Goal: Task Accomplishment & Management: Manage account settings

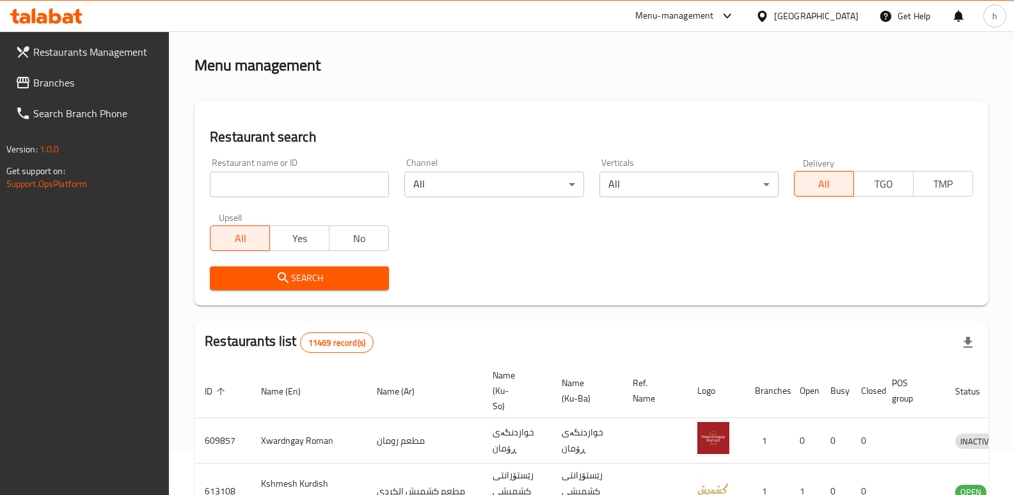
scroll to position [167, 0]
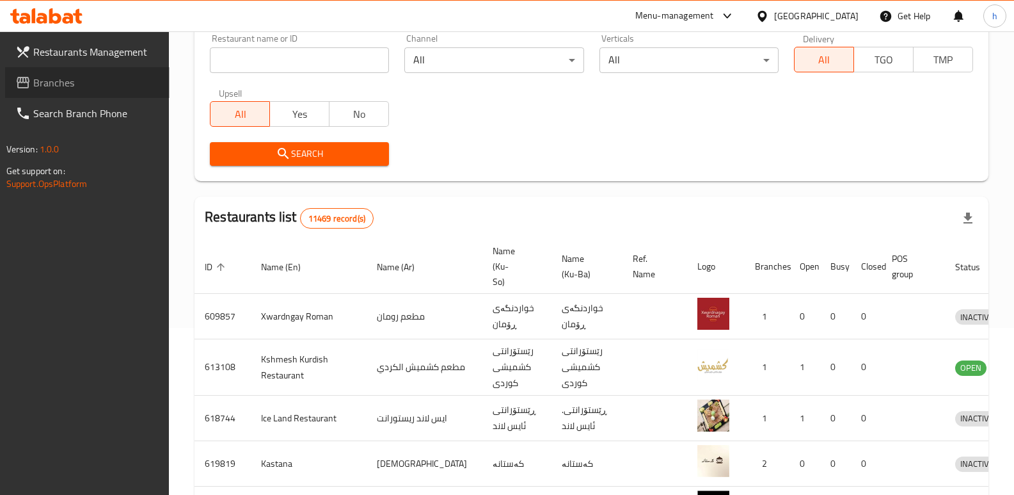
click at [45, 83] on span "Branches" at bounding box center [96, 82] width 126 height 15
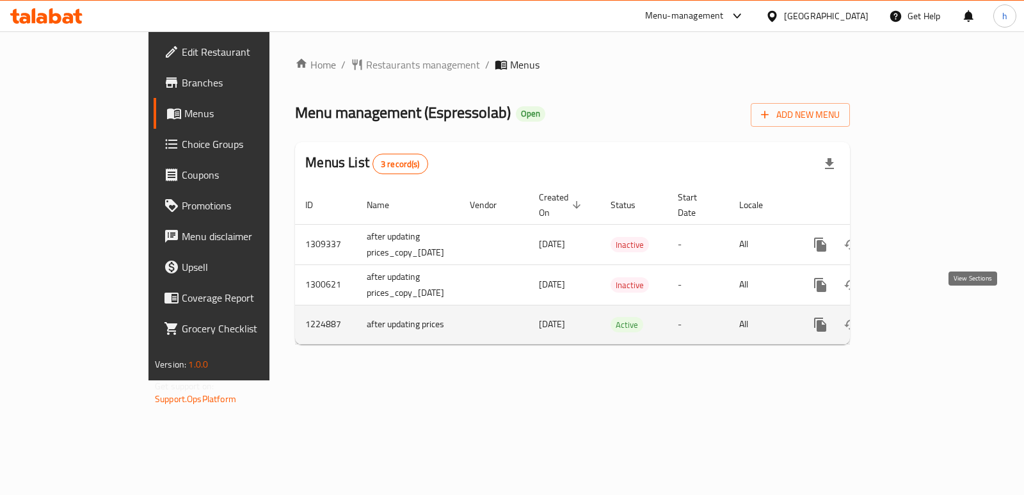
click at [920, 317] on icon "enhanced table" at bounding box center [912, 324] width 15 height 15
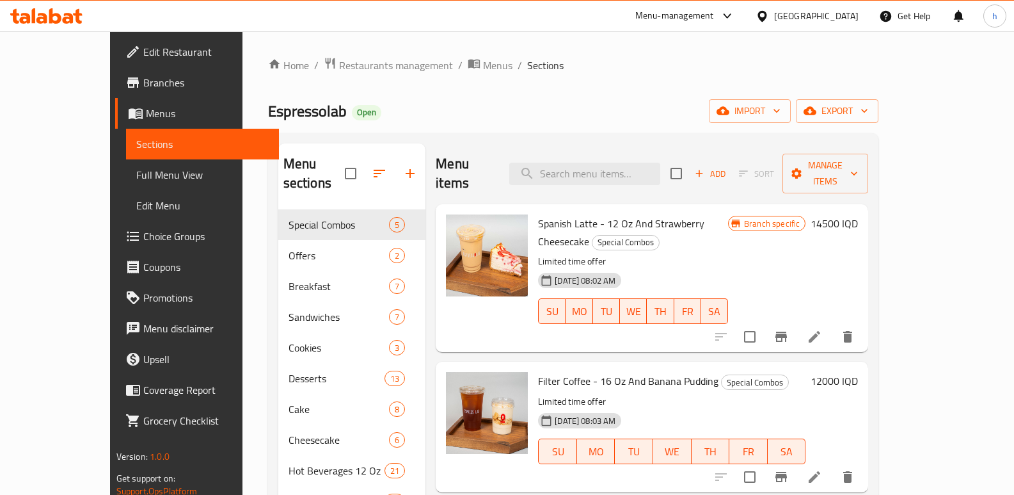
click at [115, 38] on link "Edit Restaurant" at bounding box center [197, 51] width 164 height 31
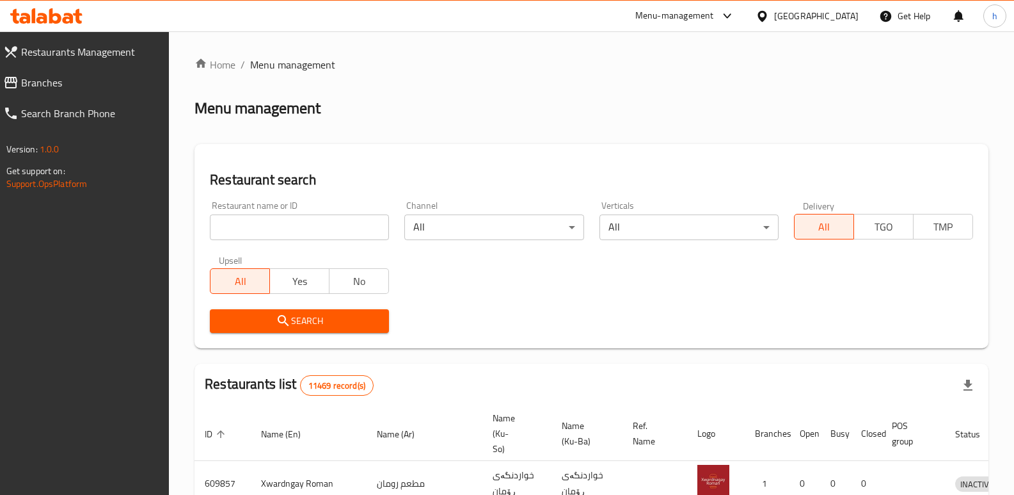
click at [39, 77] on span "Branches" at bounding box center [90, 82] width 138 height 15
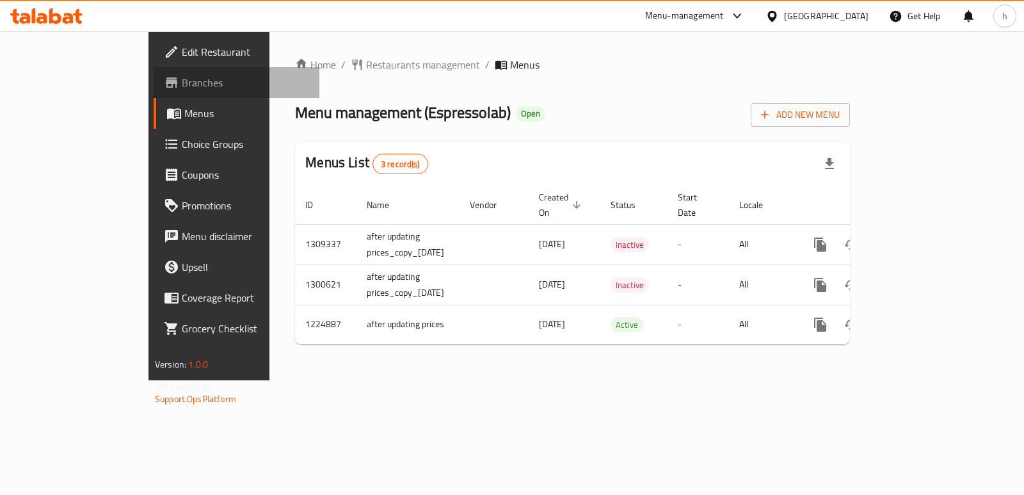
click at [182, 83] on span "Branches" at bounding box center [245, 82] width 127 height 15
click at [182, 47] on span "Edit Restaurant" at bounding box center [245, 51] width 127 height 15
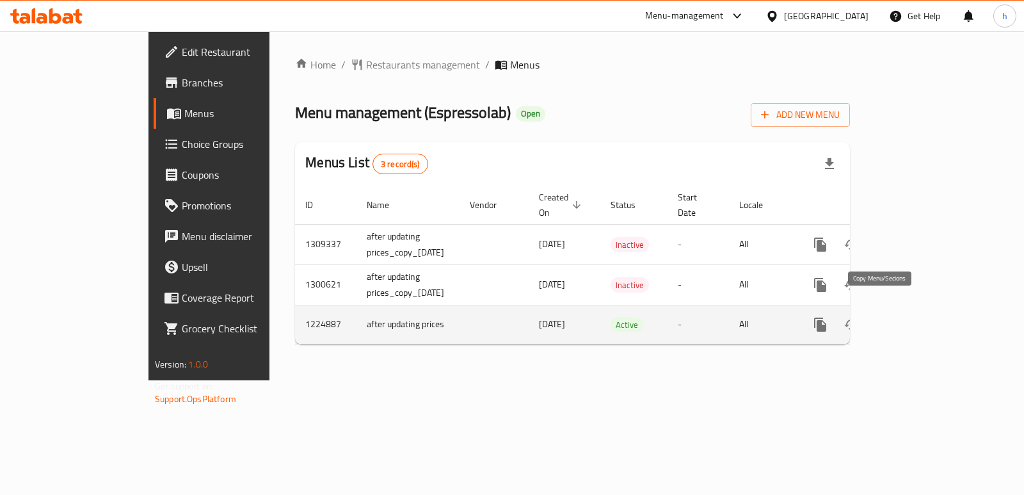
click at [826, 317] on icon "more" at bounding box center [820, 324] width 12 height 14
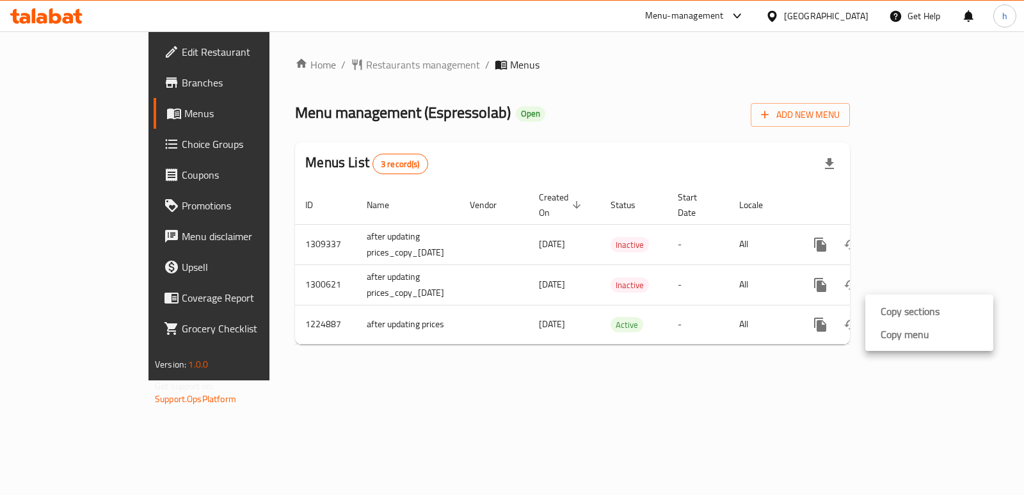
click at [851, 385] on div at bounding box center [512, 247] width 1024 height 495
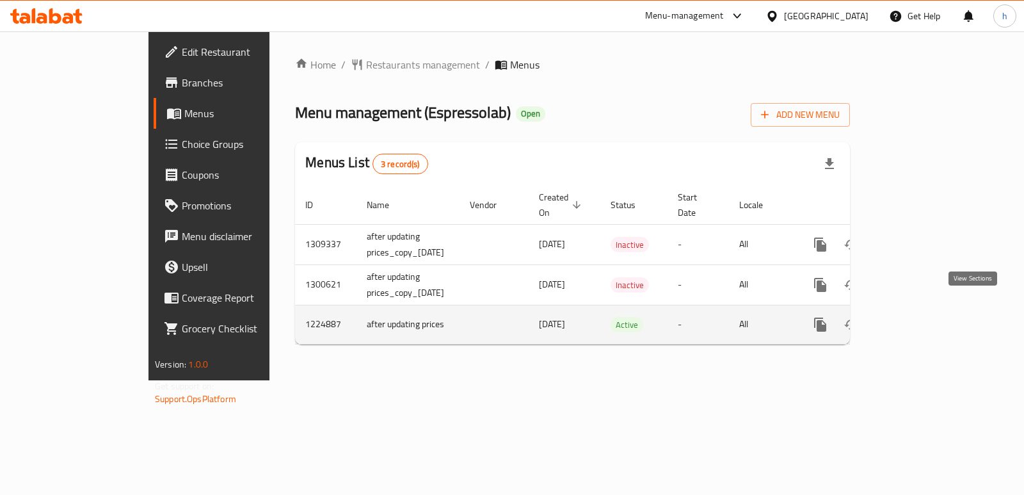
click at [920, 317] on icon "enhanced table" at bounding box center [912, 324] width 15 height 15
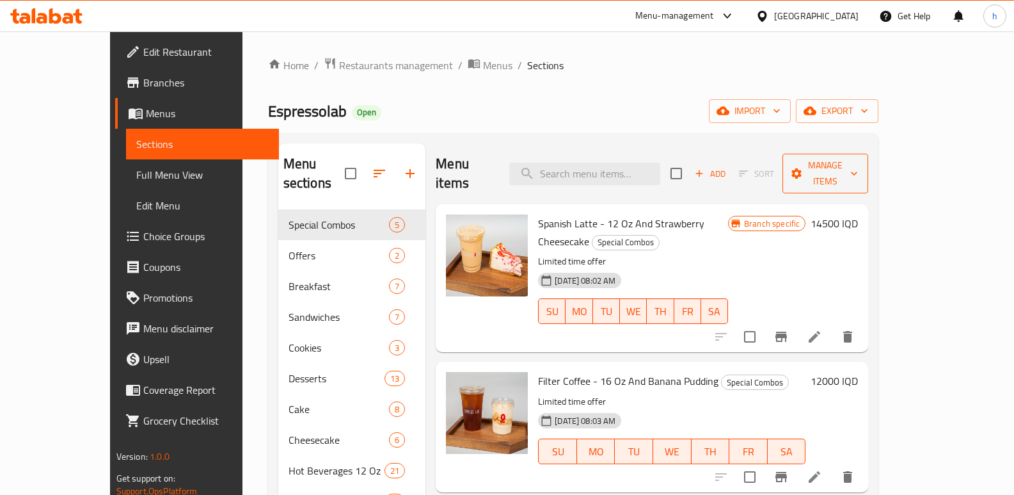
click at [858, 168] on span "Manage items" at bounding box center [825, 173] width 65 height 32
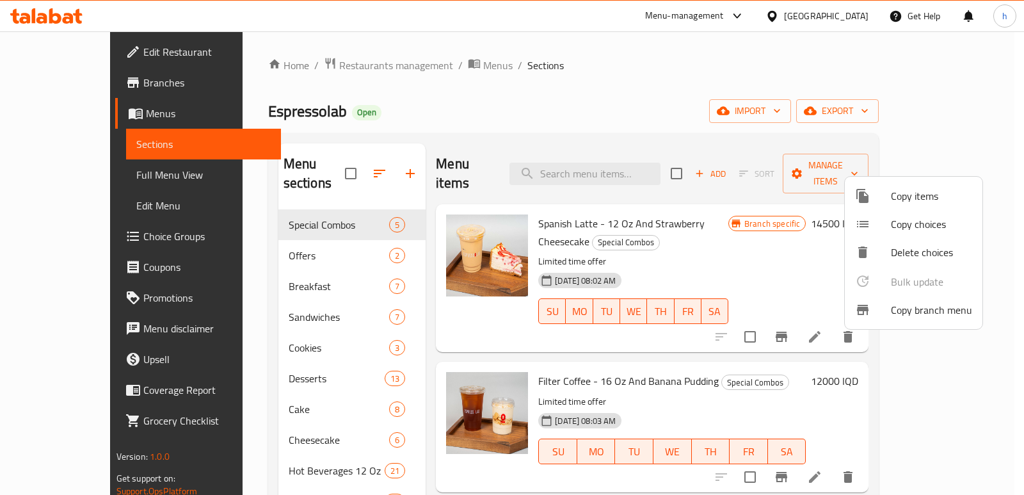
click at [913, 313] on span "Copy branch menu" at bounding box center [931, 309] width 81 height 15
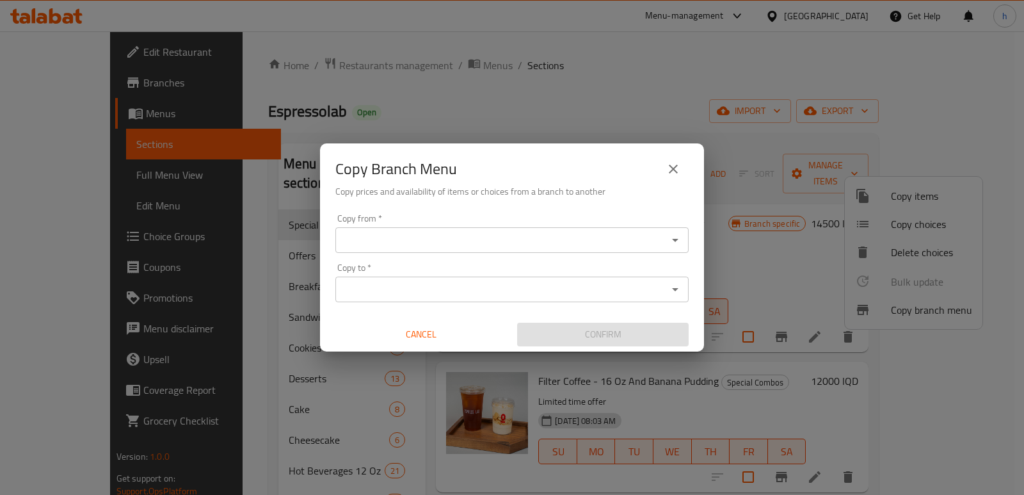
click at [470, 246] on input "Copy from   *" at bounding box center [501, 240] width 324 height 18
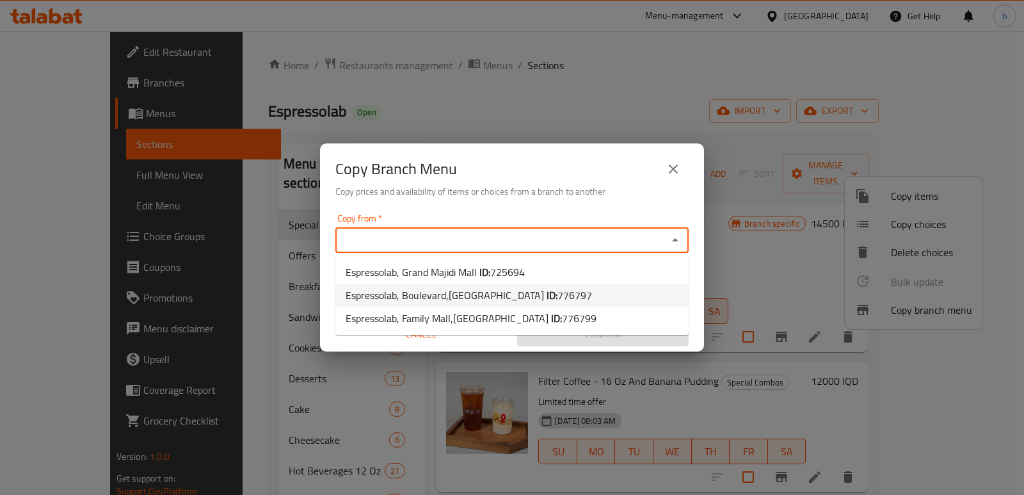
click at [610, 98] on div "Copy Branch Menu Copy prices and availability of items or choices from a branch…" at bounding box center [512, 247] width 1024 height 495
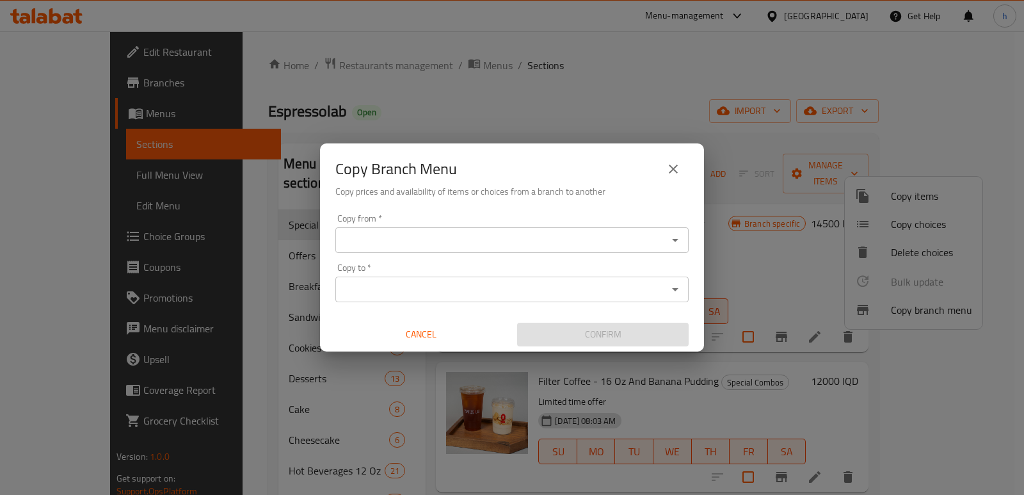
click at [677, 165] on icon "close" at bounding box center [673, 168] width 9 height 9
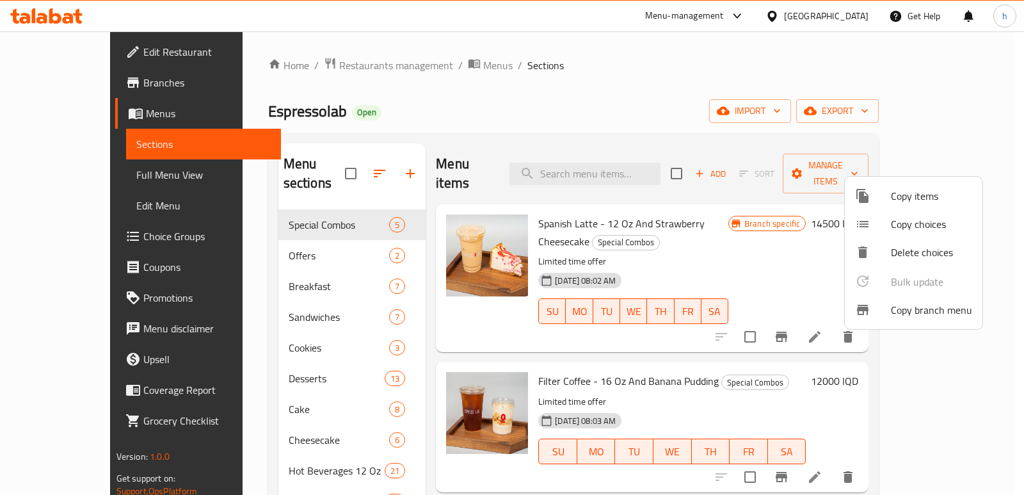
click at [733, 83] on div at bounding box center [512, 247] width 1024 height 495
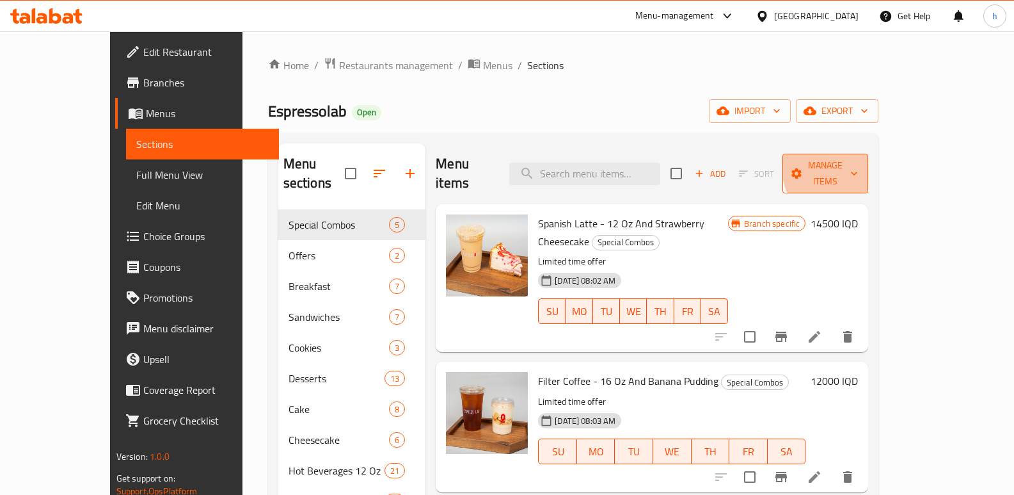
click at [858, 161] on span "Manage items" at bounding box center [825, 173] width 65 height 32
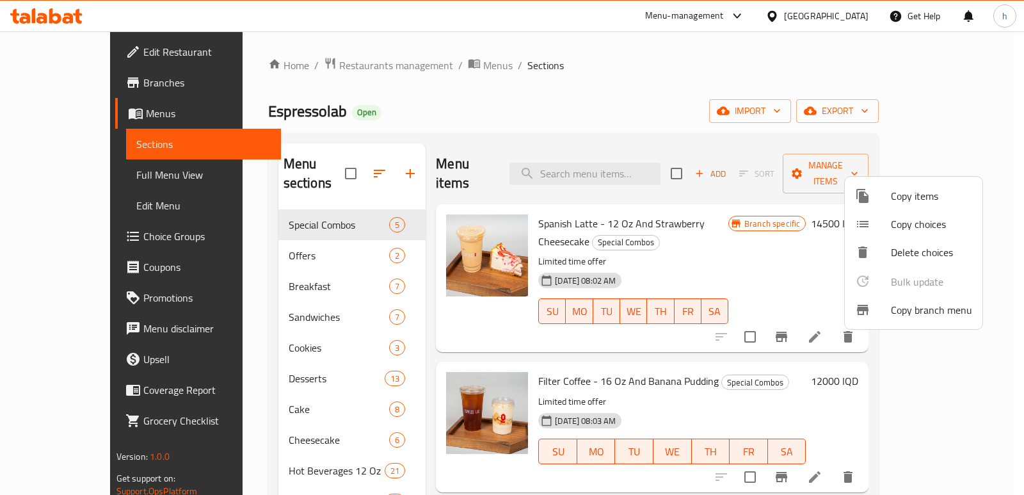
click at [916, 316] on span "Copy branch menu" at bounding box center [931, 309] width 81 height 15
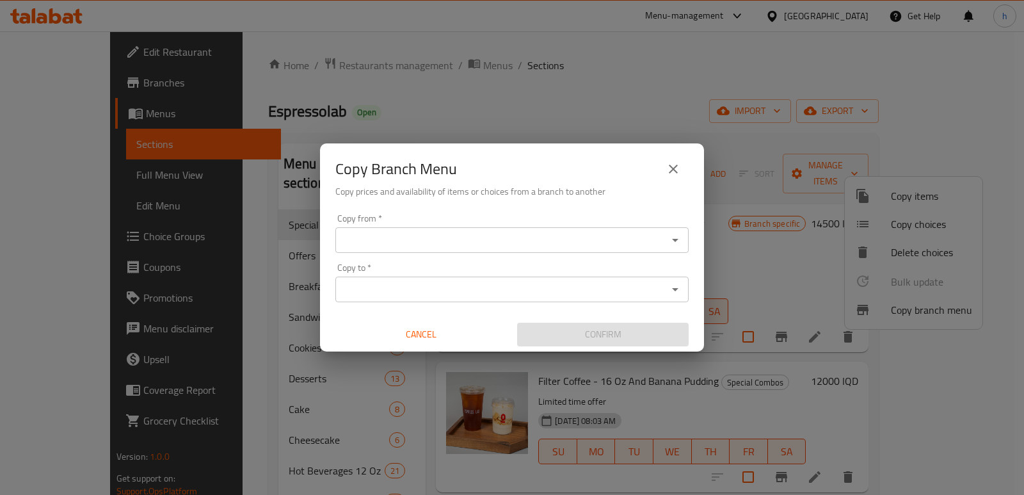
click at [484, 247] on input "Copy from   *" at bounding box center [501, 240] width 324 height 18
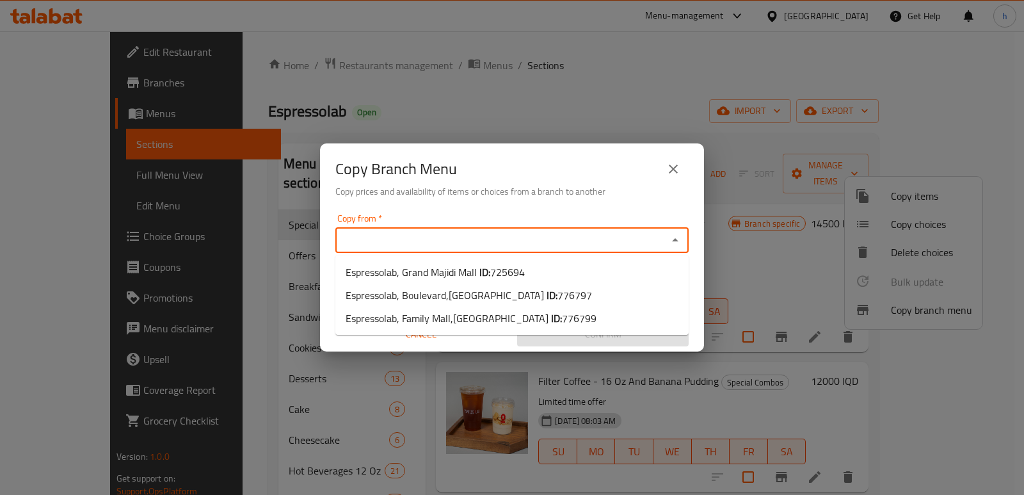
click at [547, 101] on div "Copy Branch Menu Copy prices and availability of items or choices from a branch…" at bounding box center [512, 247] width 1024 height 495
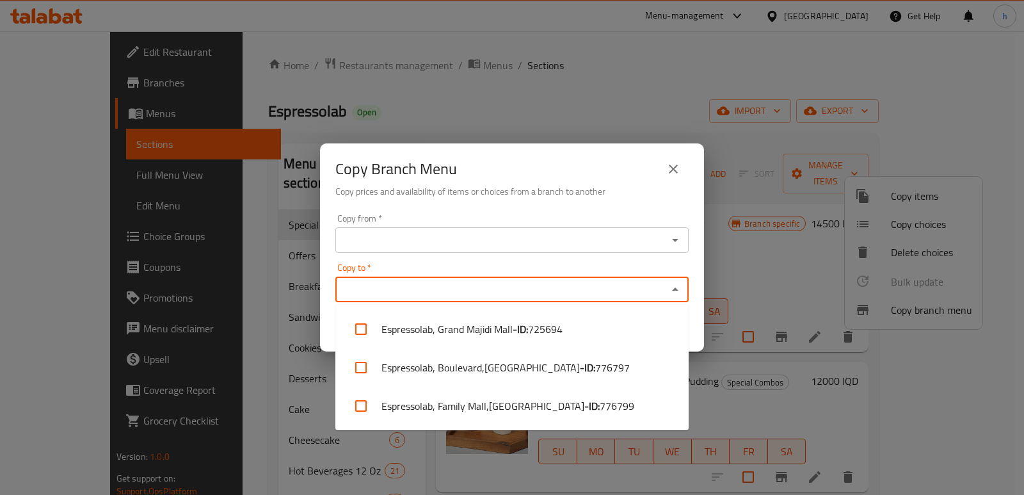
click at [466, 291] on input "Copy to   *" at bounding box center [501, 289] width 324 height 18
click at [486, 241] on input "Copy from   *" at bounding box center [501, 240] width 324 height 18
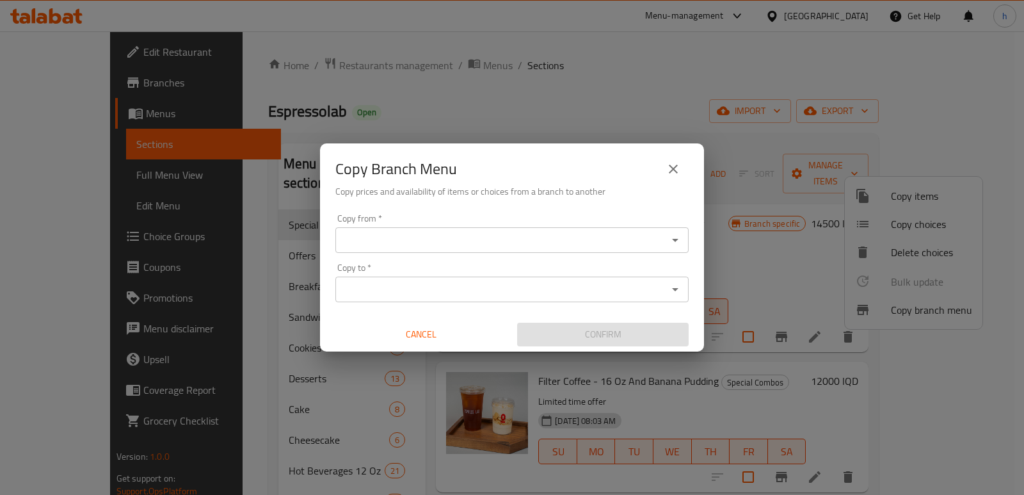
click at [510, 211] on div "Copy from   * Copy from * Copy to   * Copy to * Cancel Confirm" at bounding box center [512, 280] width 384 height 143
click at [507, 293] on input "Copy to   *" at bounding box center [501, 289] width 324 height 18
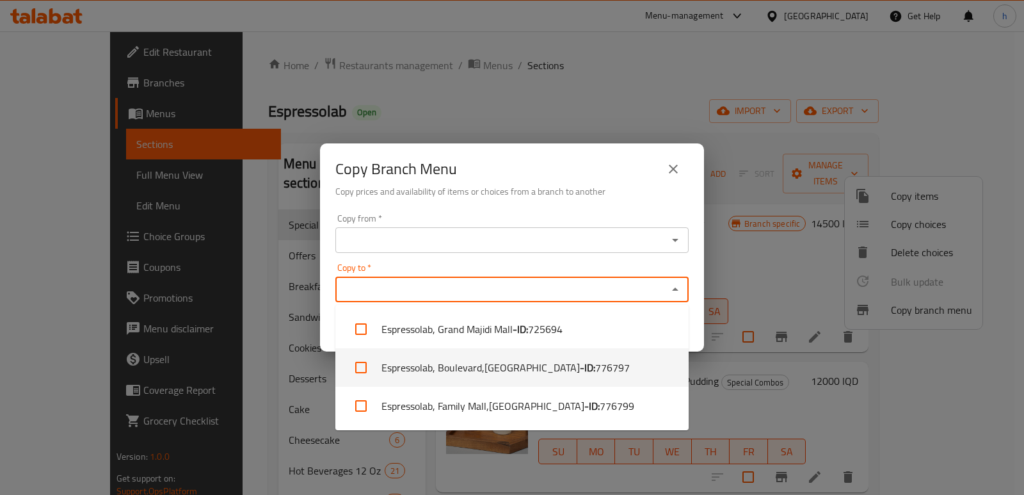
click at [504, 367] on li "Espressolab, Boulevard,Bakhtiary - ID: 776797" at bounding box center [511, 367] width 353 height 38
checkbox input "true"
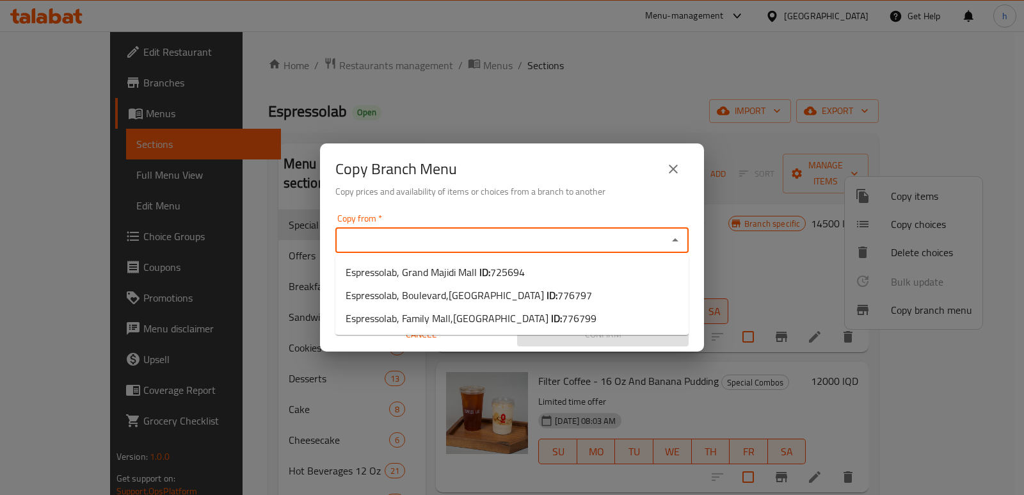
click at [465, 239] on input "Copy from   *" at bounding box center [501, 240] width 324 height 18
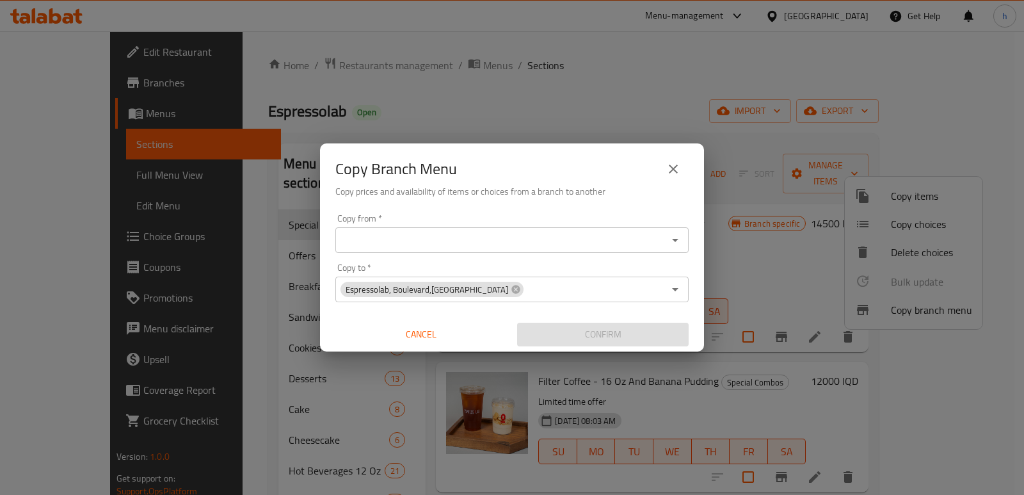
click at [510, 205] on div "Copy Branch Menu Copy prices and availability of items or choices from a branch…" at bounding box center [512, 175] width 384 height 65
click at [669, 170] on icon "close" at bounding box center [673, 168] width 15 height 15
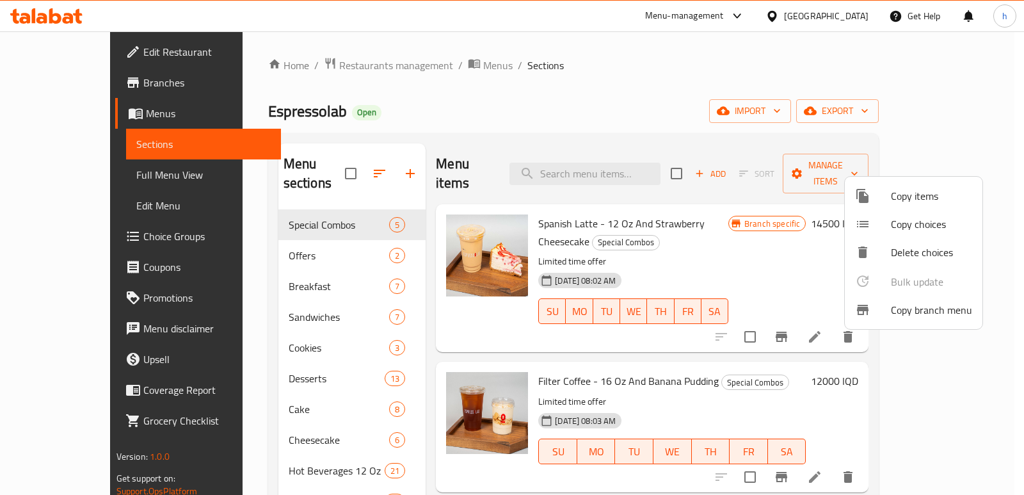
click at [671, 113] on div at bounding box center [512, 247] width 1024 height 495
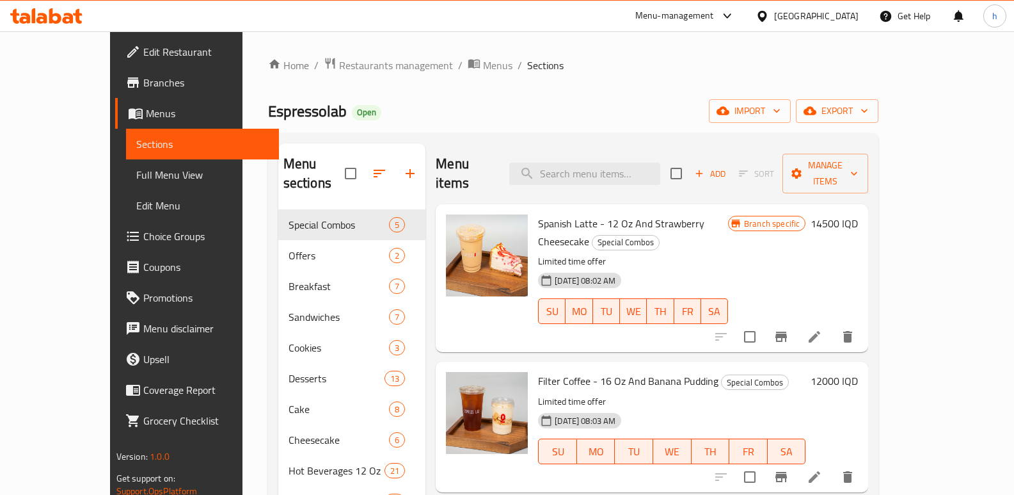
click at [143, 88] on span "Branches" at bounding box center [206, 82] width 126 height 15
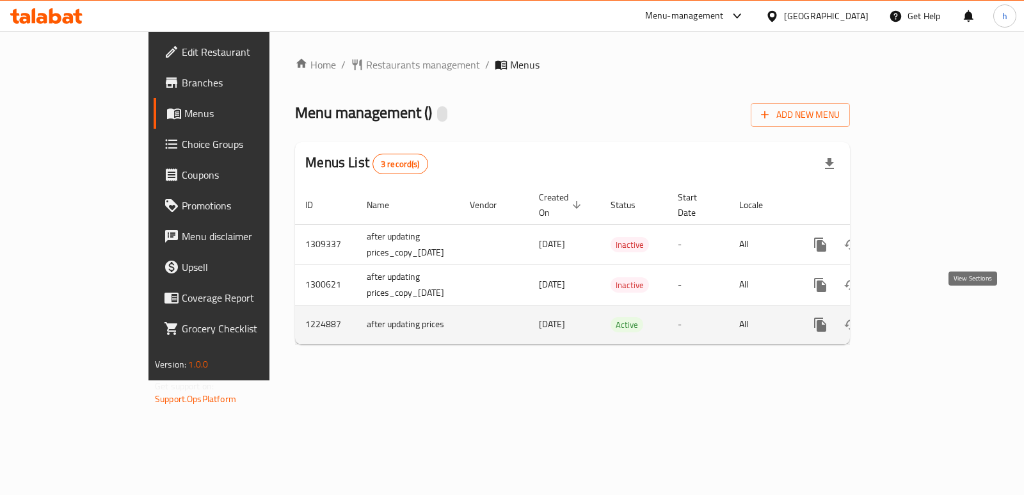
click at [918, 319] on icon "enhanced table" at bounding box center [913, 325] width 12 height 12
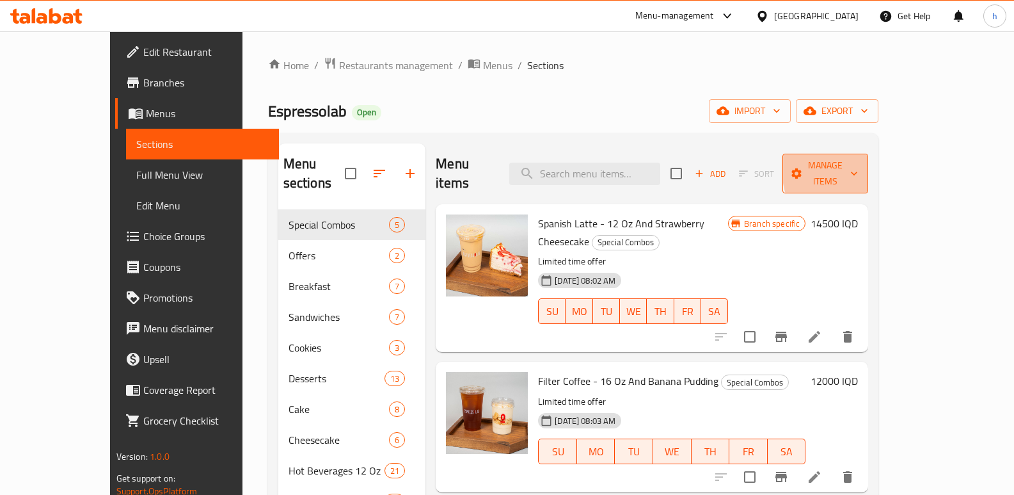
click at [861, 167] on icon "button" at bounding box center [854, 173] width 13 height 13
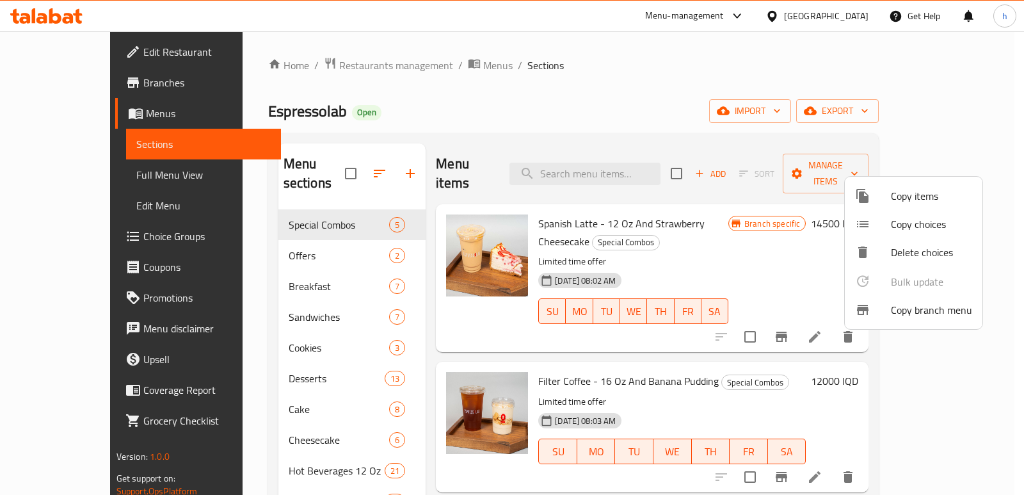
click at [900, 317] on span "Copy branch menu" at bounding box center [931, 309] width 81 height 15
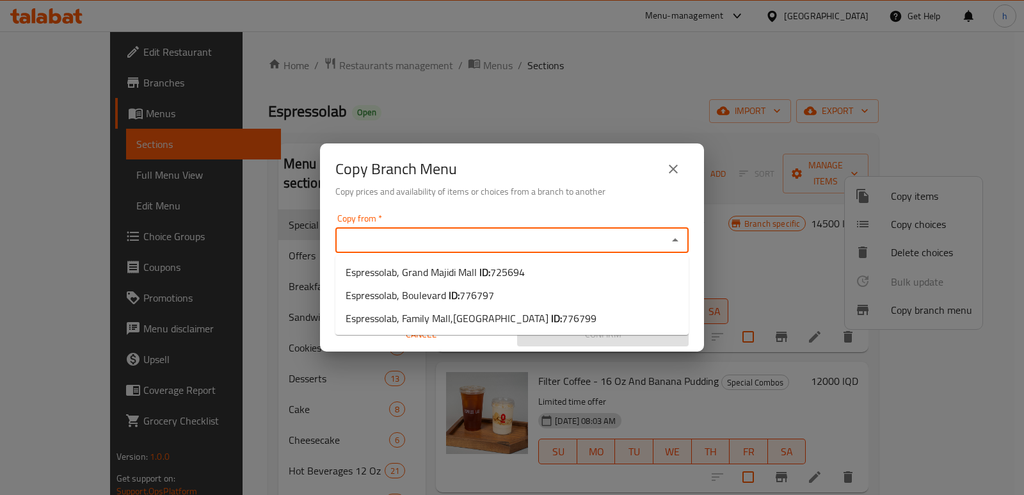
click at [503, 245] on input "Copy from   *" at bounding box center [501, 240] width 324 height 18
click at [492, 273] on span "725694" at bounding box center [507, 271] width 35 height 19
type input "Espressolab, Grand Majidi Mall"
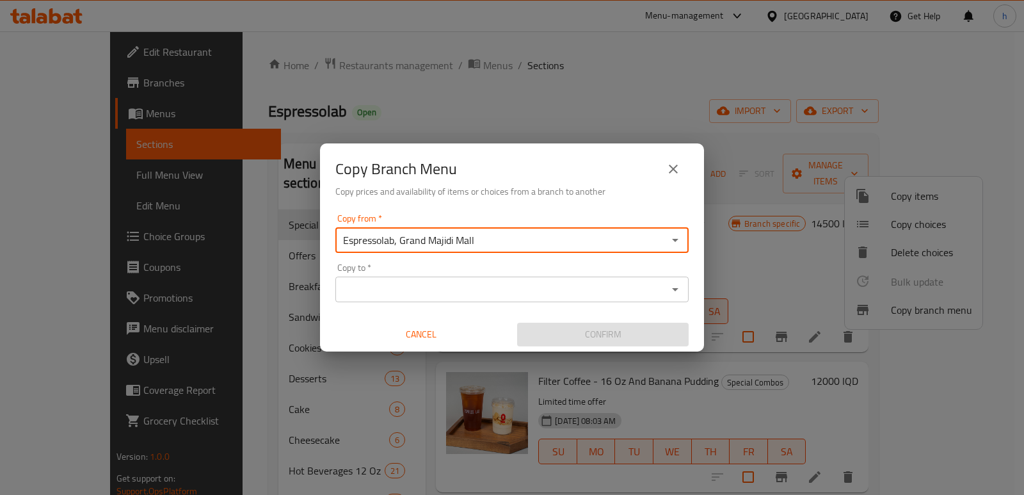
click at [479, 291] on input "Copy to   *" at bounding box center [501, 289] width 324 height 18
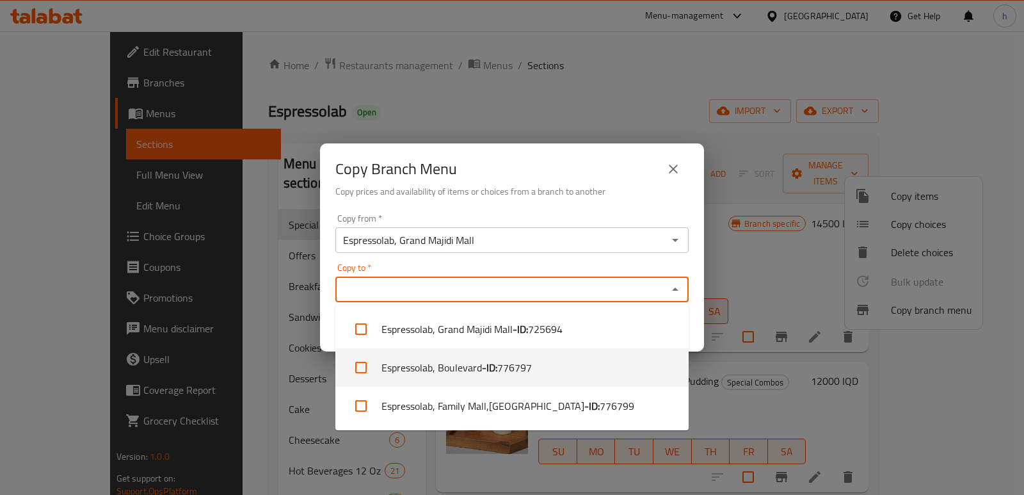
click at [482, 369] on b "- ID:" at bounding box center [489, 367] width 15 height 15
checkbox input "true"
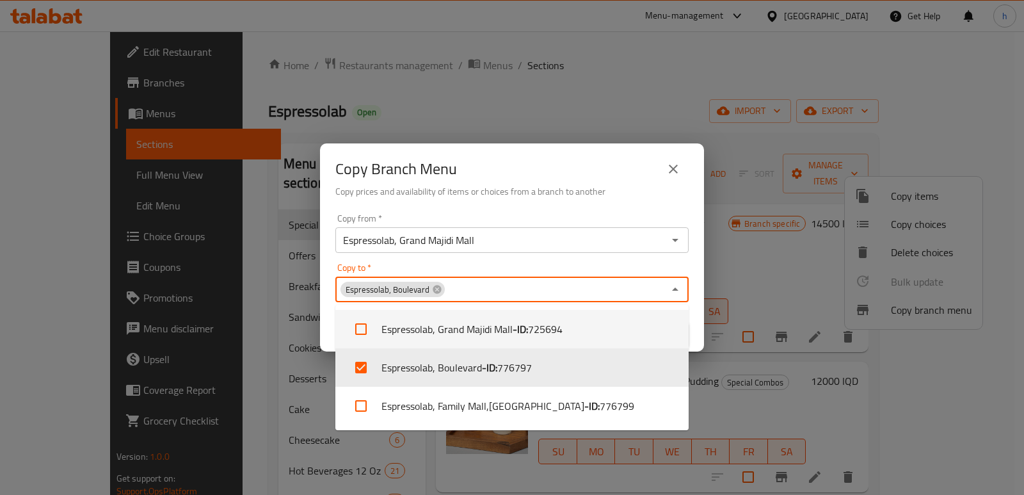
click at [618, 37] on div "Copy Branch Menu Copy prices and availability of items or choices from a branch…" at bounding box center [512, 247] width 1024 height 495
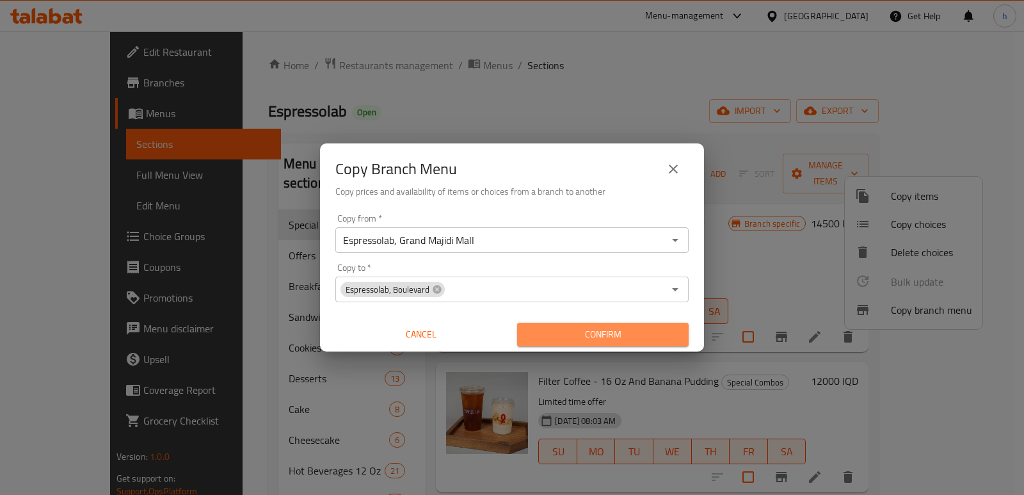
click at [610, 341] on span "Confirm" at bounding box center [602, 334] width 151 height 16
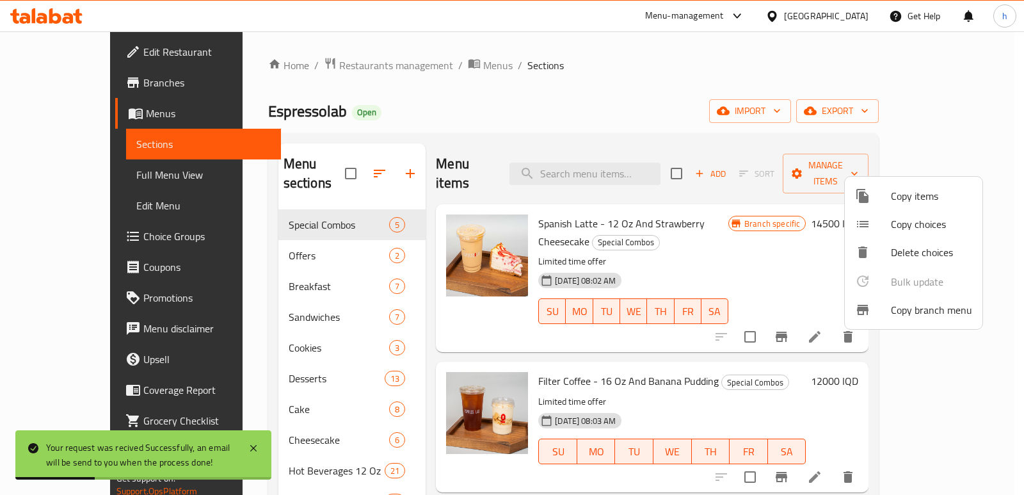
click at [768, 92] on div at bounding box center [512, 247] width 1024 height 495
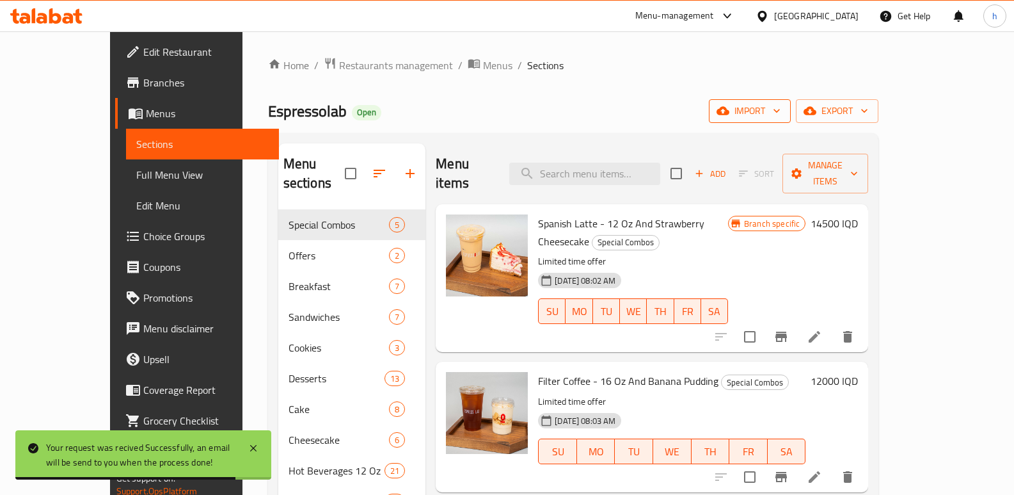
click at [791, 100] on button "import" at bounding box center [750, 111] width 82 height 24
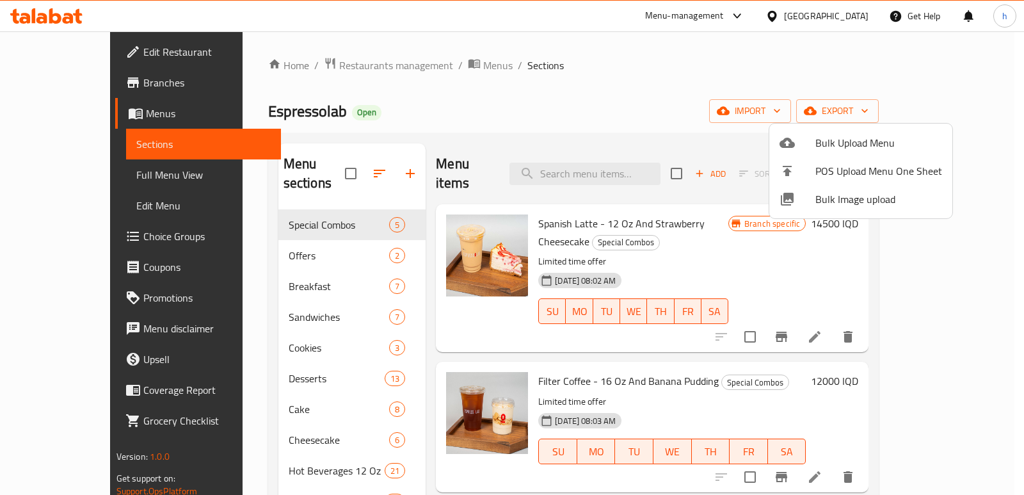
click at [750, 113] on div at bounding box center [512, 247] width 1024 height 495
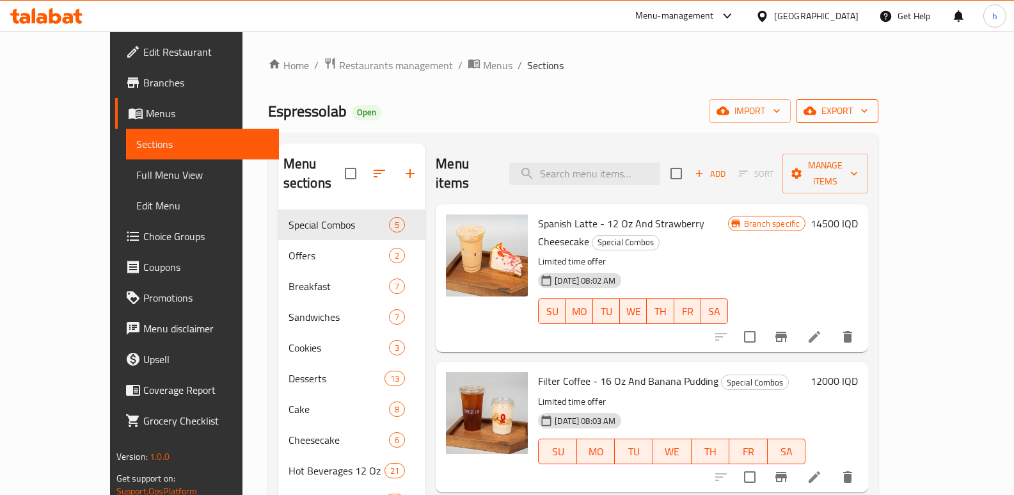
click at [868, 116] on span "export" at bounding box center [837, 111] width 62 height 16
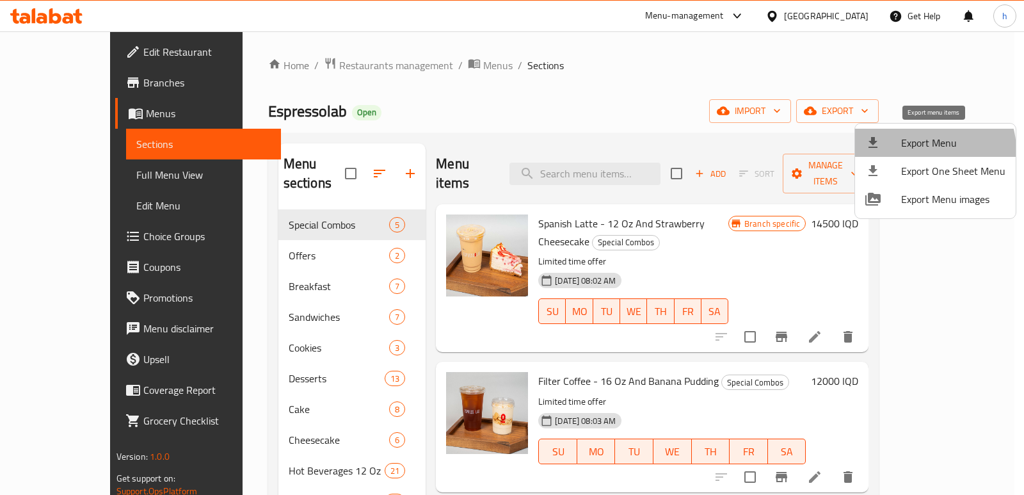
click at [927, 150] on span "Export Menu" at bounding box center [953, 142] width 104 height 15
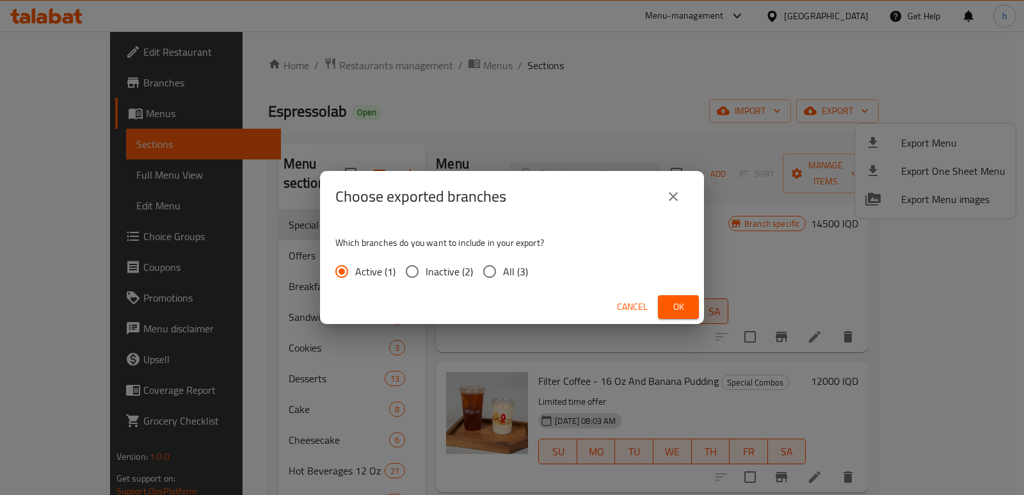
click at [673, 303] on span "Ok" at bounding box center [678, 307] width 20 height 16
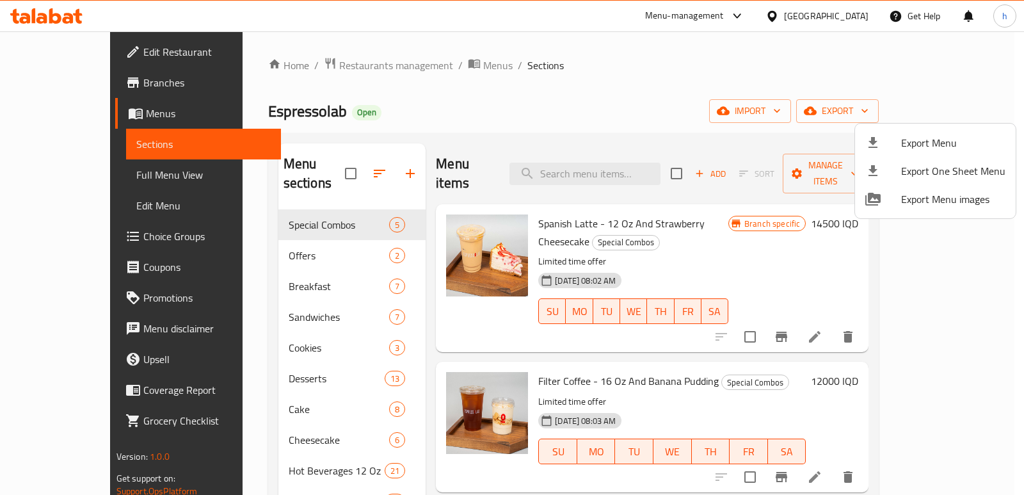
click at [623, 99] on div at bounding box center [512, 247] width 1024 height 495
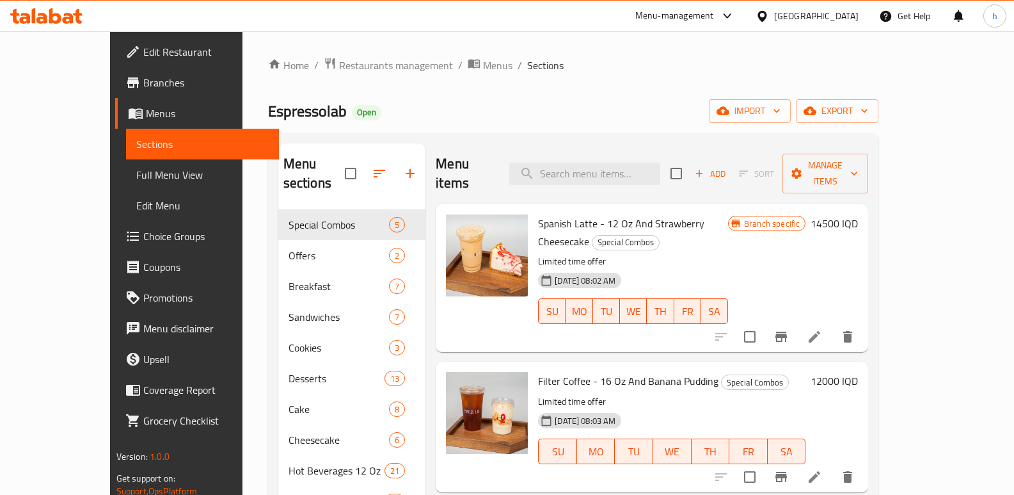
click at [136, 176] on span "Full Menu View" at bounding box center [202, 174] width 133 height 15
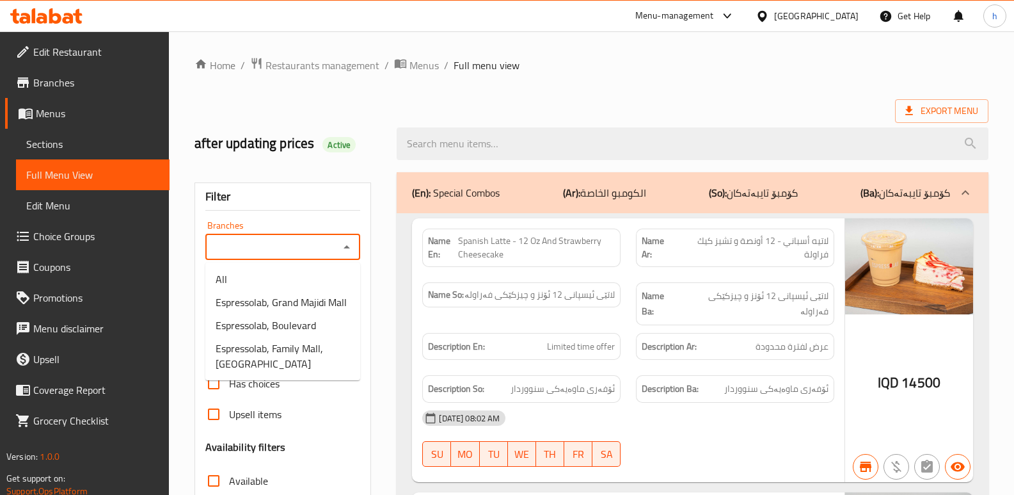
click at [299, 248] on input "Branches" at bounding box center [272, 247] width 126 height 18
click at [297, 325] on span "Espressolab, Boulevard" at bounding box center [266, 324] width 100 height 15
type input "Espressolab, Boulevard"
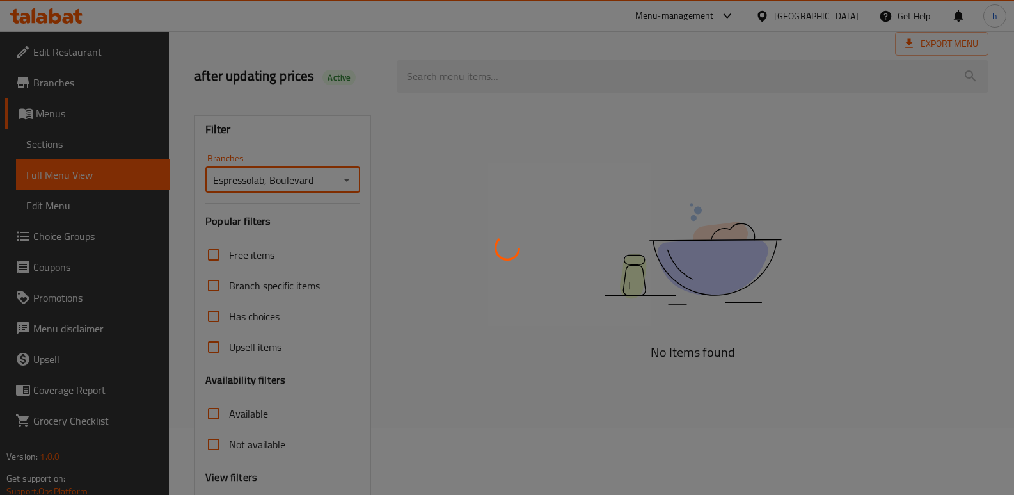
scroll to position [157, 0]
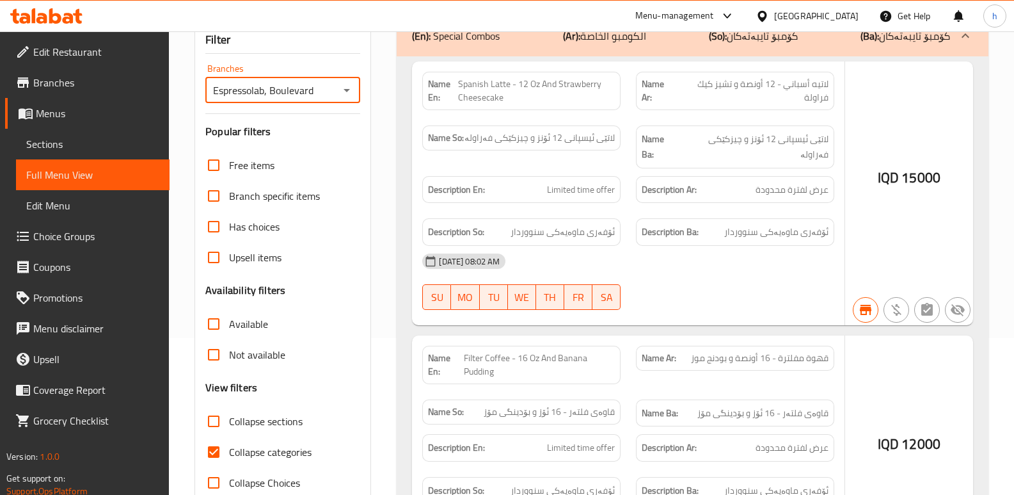
click at [210, 424] on div at bounding box center [507, 247] width 1014 height 495
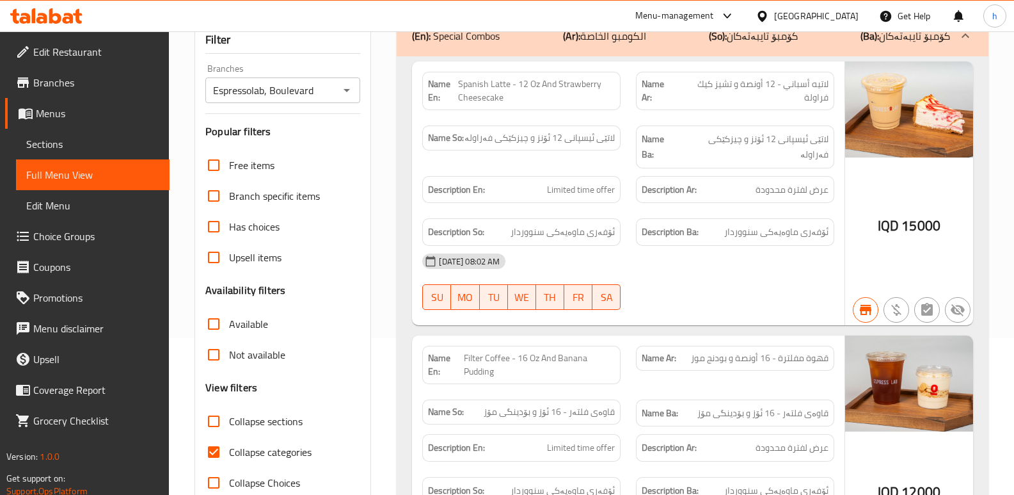
scroll to position [180, 0]
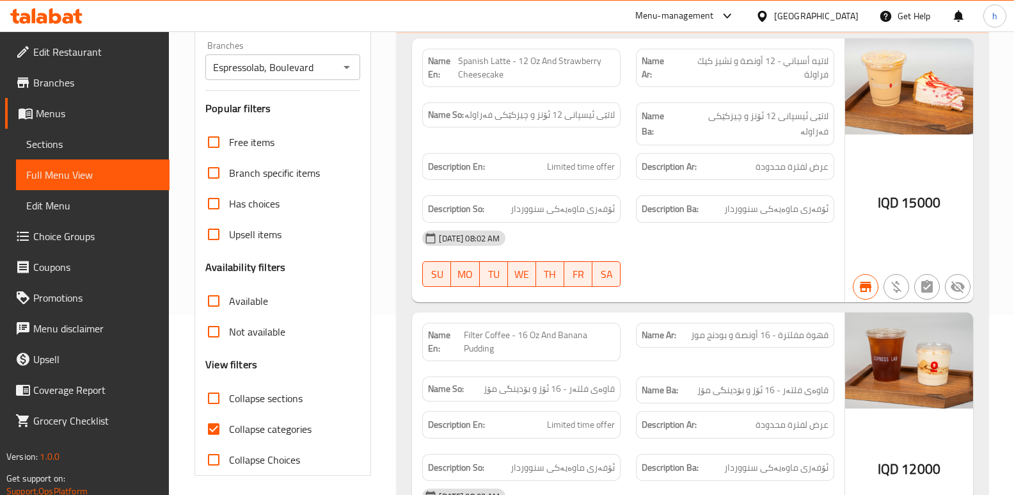
click at [211, 427] on input "Collapse categories" at bounding box center [213, 428] width 31 height 31
checkbox input "false"
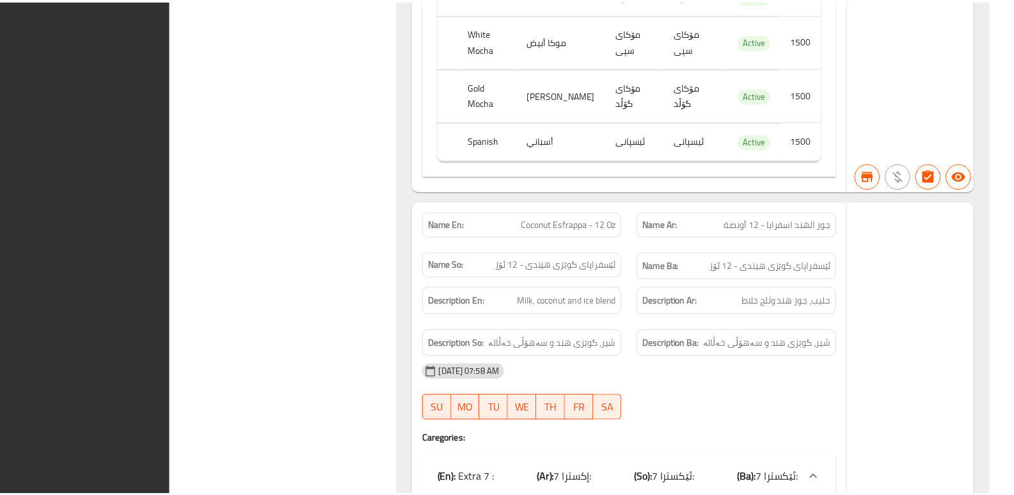
scroll to position [97039, 0]
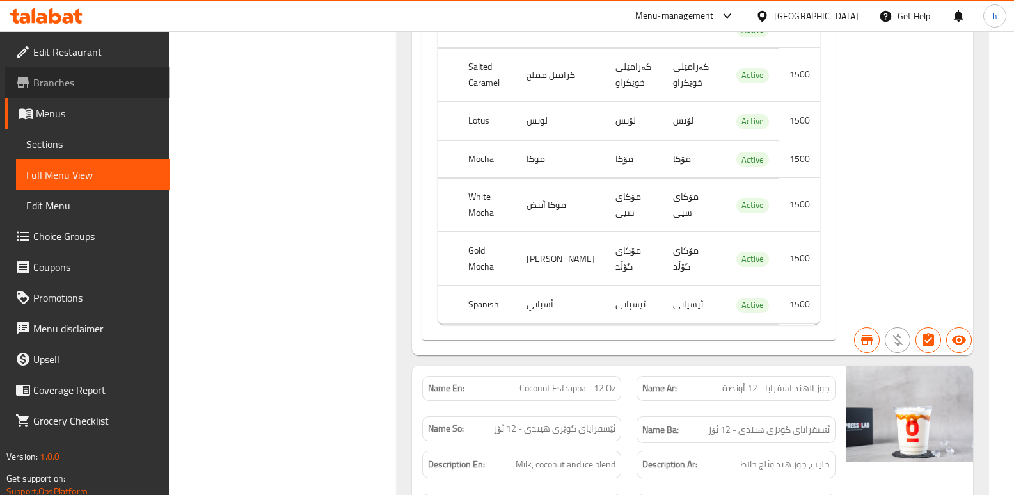
click at [70, 81] on span "Branches" at bounding box center [96, 82] width 126 height 15
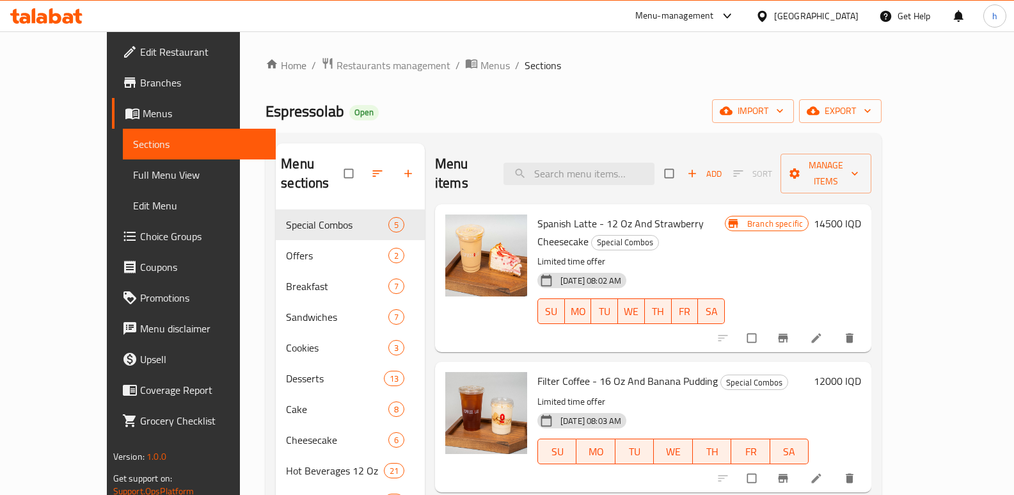
click at [67, 17] on icon at bounding box center [68, 18] width 11 height 11
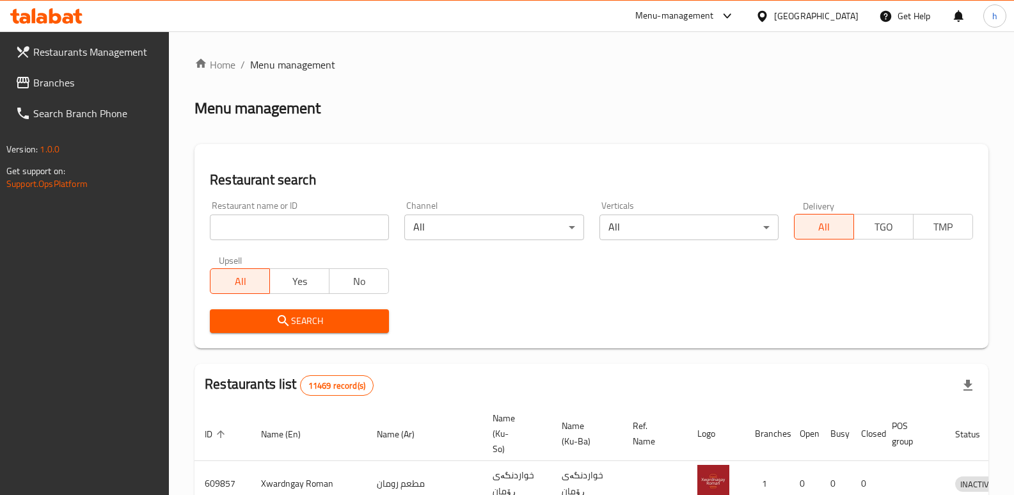
click at [324, 228] on input "search" at bounding box center [299, 227] width 179 height 26
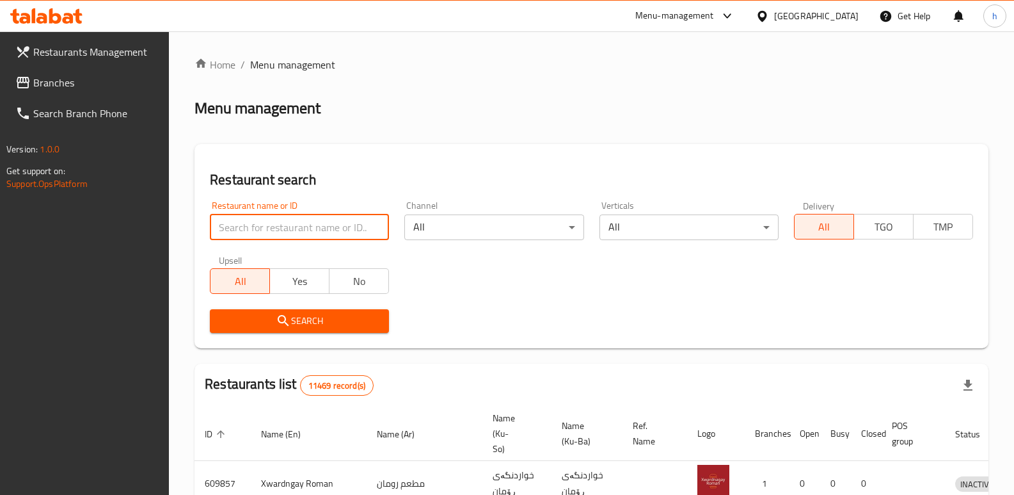
paste input "725694"
type input "725694"
click button "Search" at bounding box center [299, 321] width 179 height 24
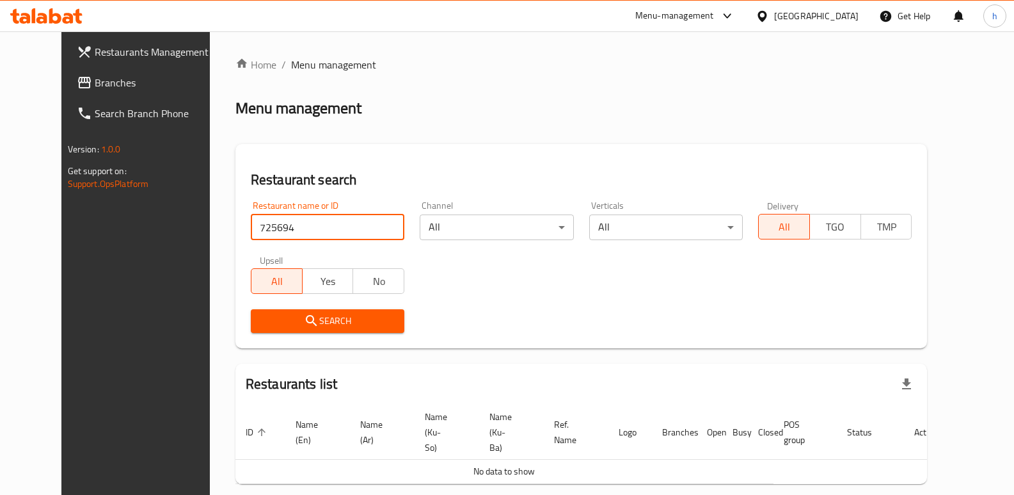
click at [95, 81] on span "Branches" at bounding box center [158, 82] width 126 height 15
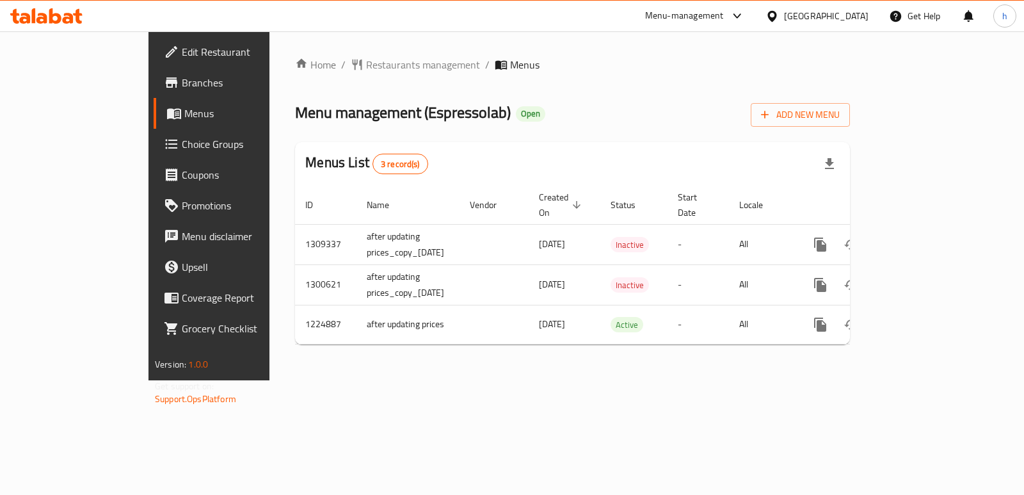
click at [73, 19] on icon at bounding box center [68, 18] width 11 height 11
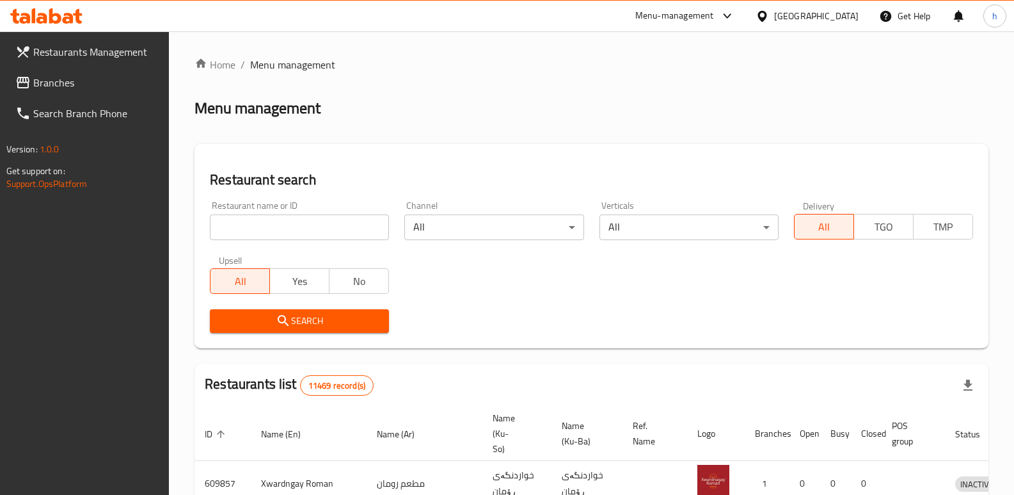
click at [67, 90] on span "Branches" at bounding box center [96, 82] width 126 height 15
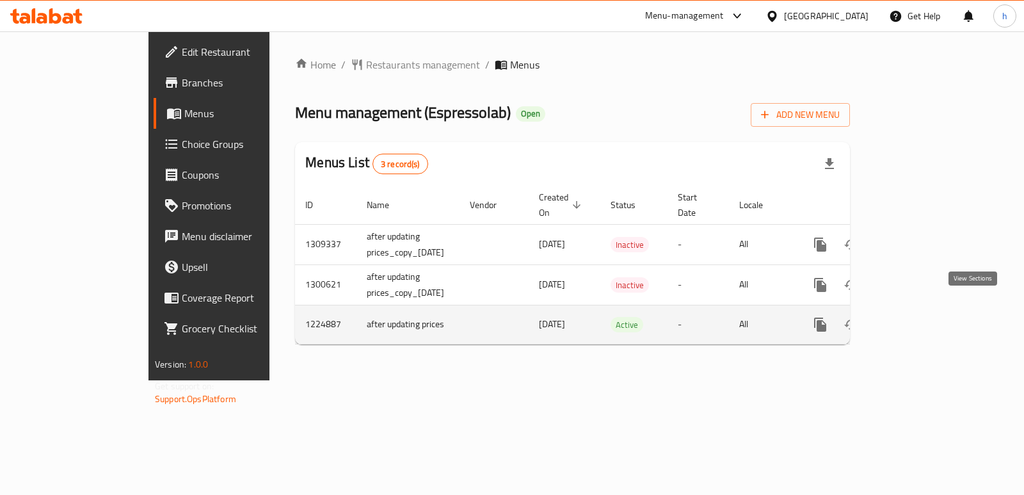
click at [920, 317] on icon "enhanced table" at bounding box center [912, 324] width 15 height 15
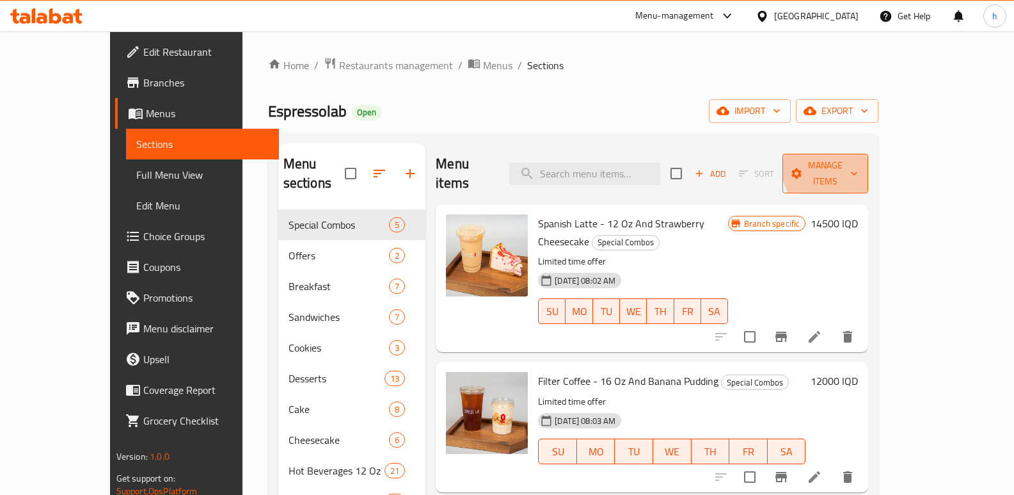
click at [858, 159] on span "Manage items" at bounding box center [825, 173] width 65 height 32
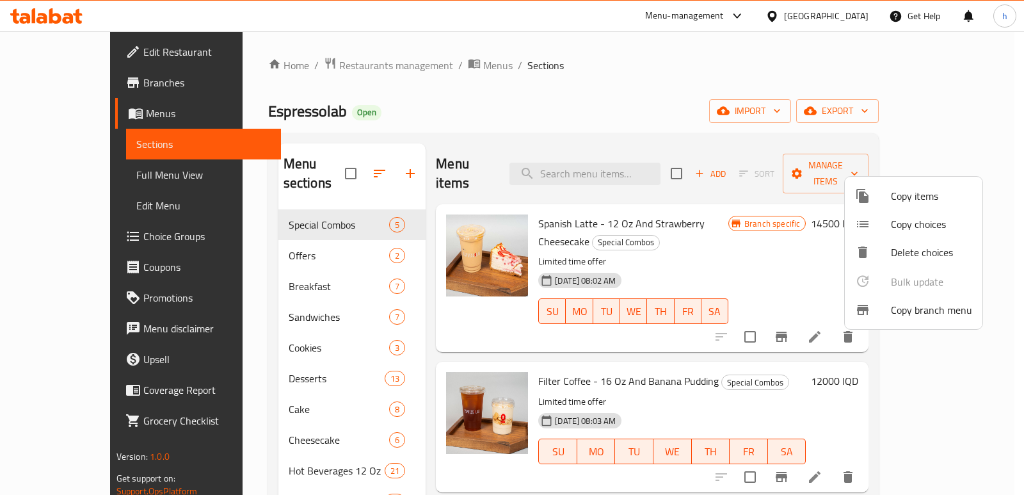
click at [918, 305] on span "Copy branch menu" at bounding box center [931, 309] width 81 height 15
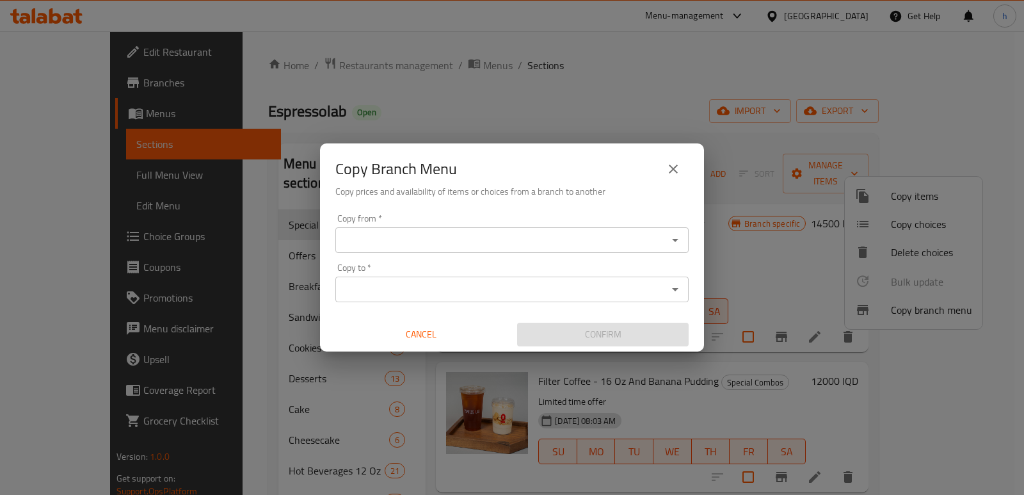
click at [516, 241] on input "Copy from   *" at bounding box center [501, 240] width 324 height 18
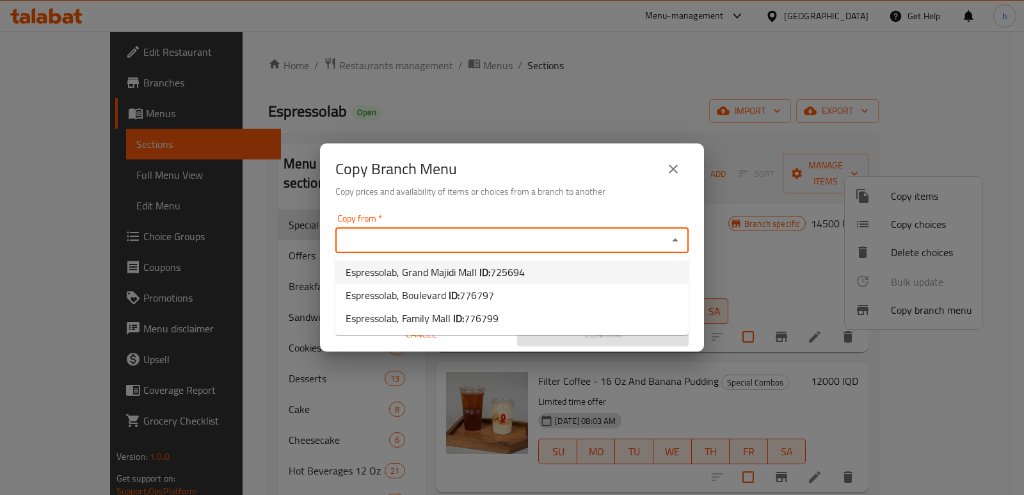
click at [511, 273] on span "725694" at bounding box center [507, 271] width 35 height 19
type input "Espressolab, Grand Majidi Mall"
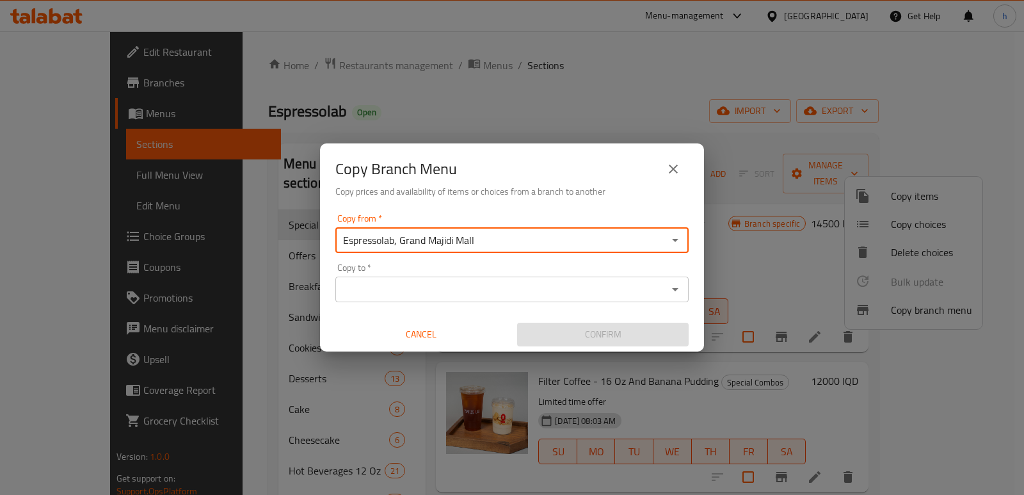
click at [499, 290] on input "Copy to   *" at bounding box center [501, 289] width 324 height 18
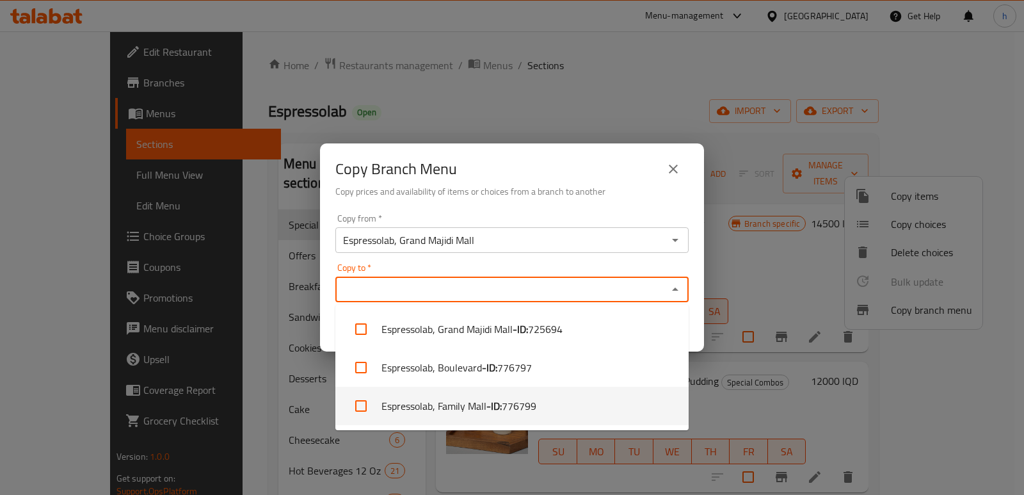
click at [492, 404] on b "- ID:" at bounding box center [493, 405] width 15 height 15
checkbox input "true"
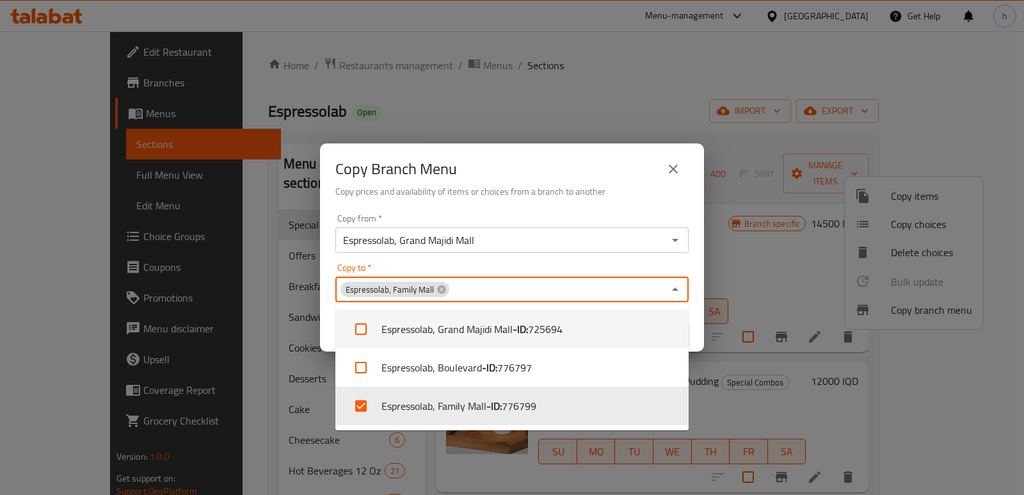
click at [547, 104] on div "Copy Branch Menu Copy prices and availability of items or choices from a branch…" at bounding box center [512, 247] width 1024 height 495
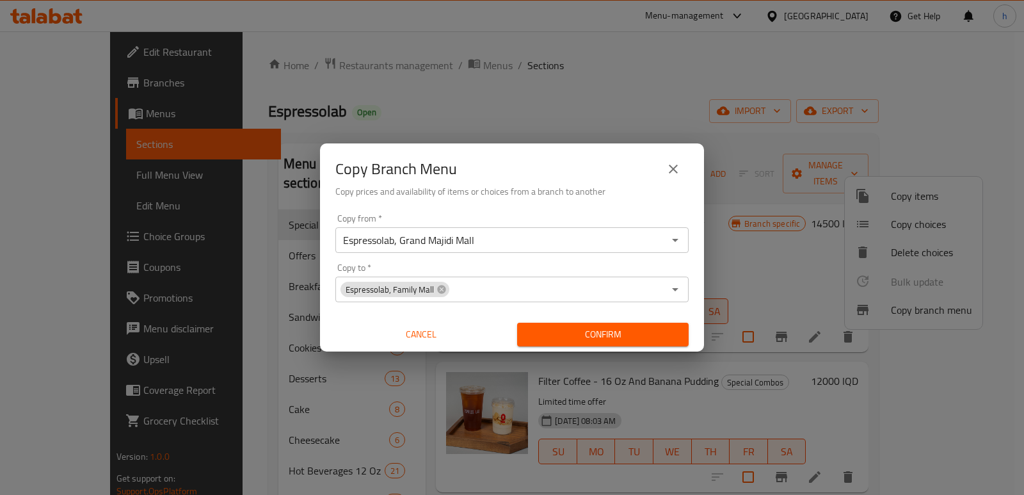
click at [604, 331] on span "Confirm" at bounding box center [602, 334] width 151 height 16
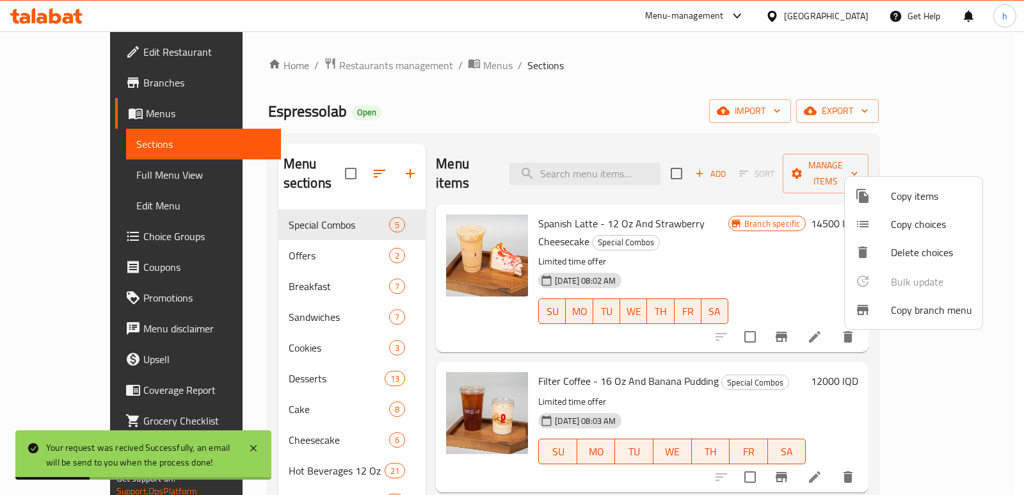
click at [733, 111] on div at bounding box center [512, 247] width 1024 height 495
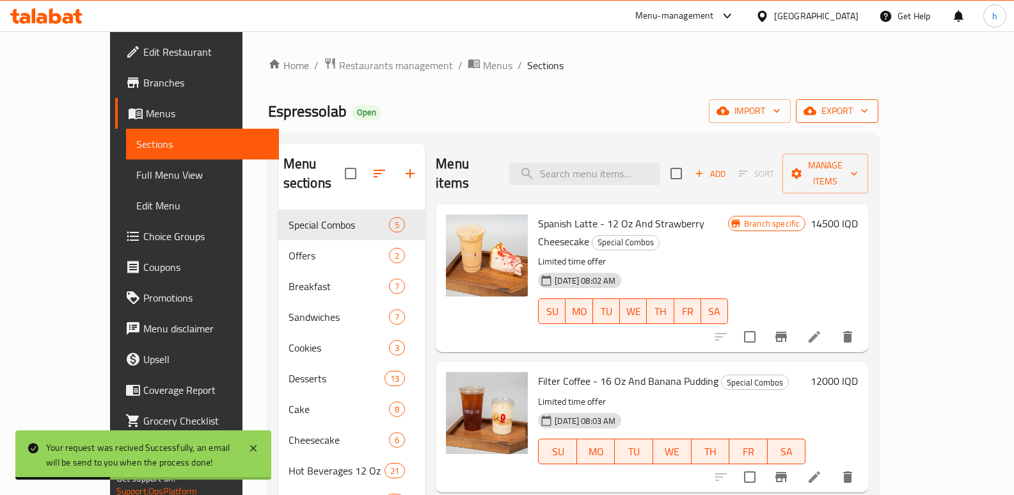
click at [879, 120] on button "export" at bounding box center [837, 111] width 83 height 24
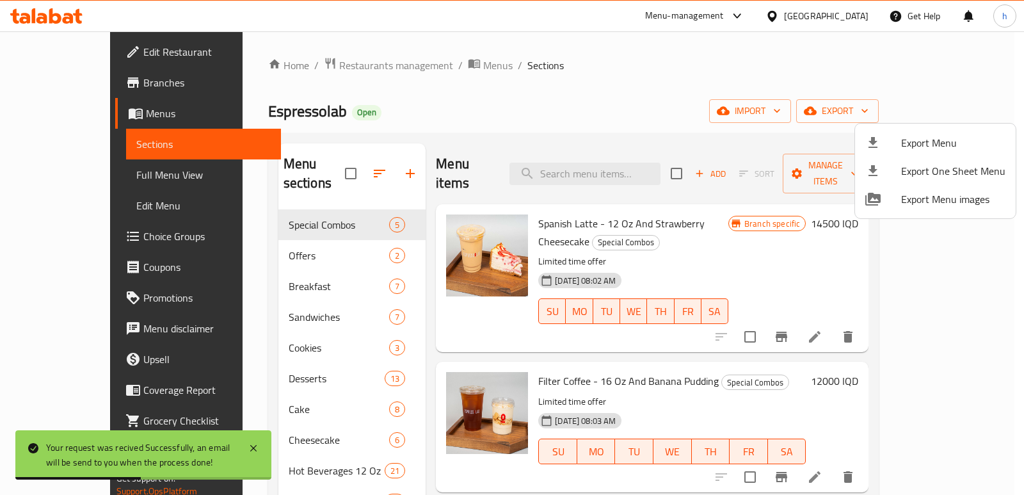
click at [754, 75] on div at bounding box center [512, 247] width 1024 height 495
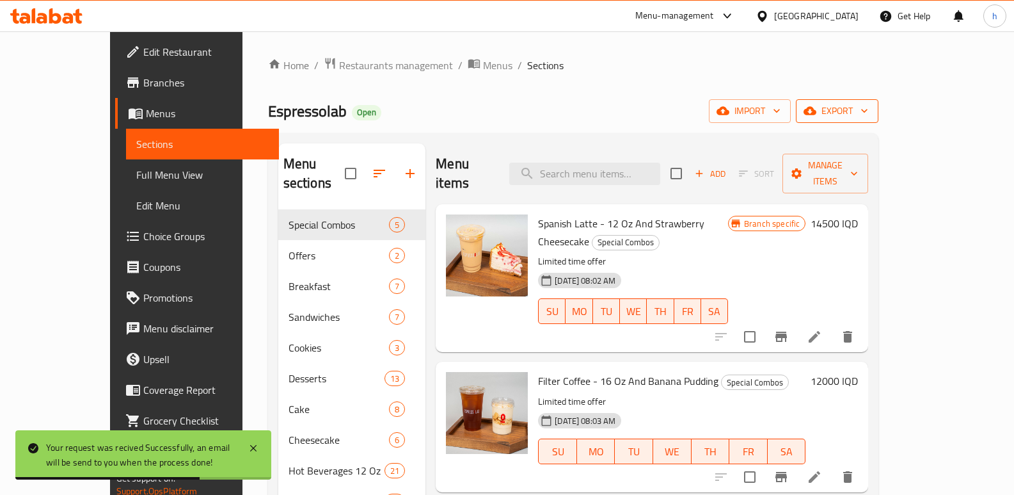
click at [868, 104] on span "export" at bounding box center [837, 111] width 62 height 16
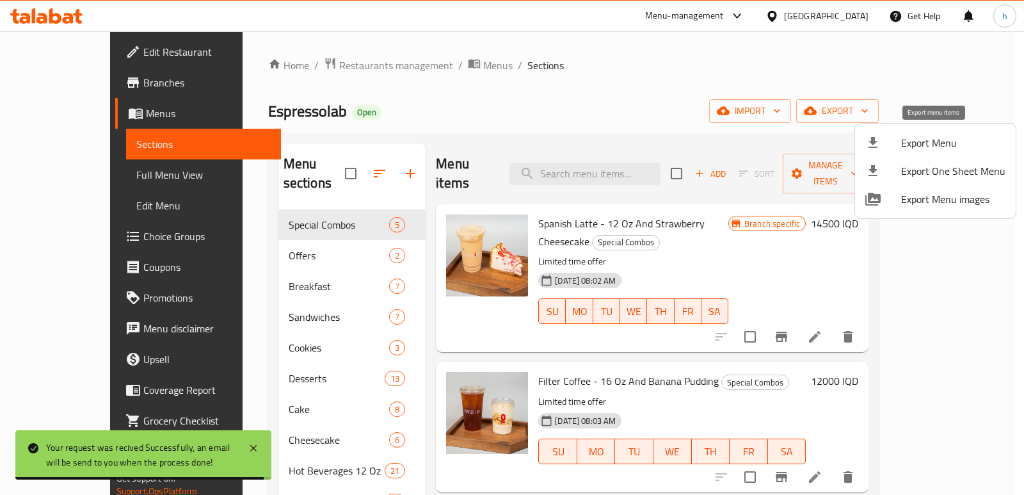
click at [925, 148] on span "Export Menu" at bounding box center [953, 142] width 104 height 15
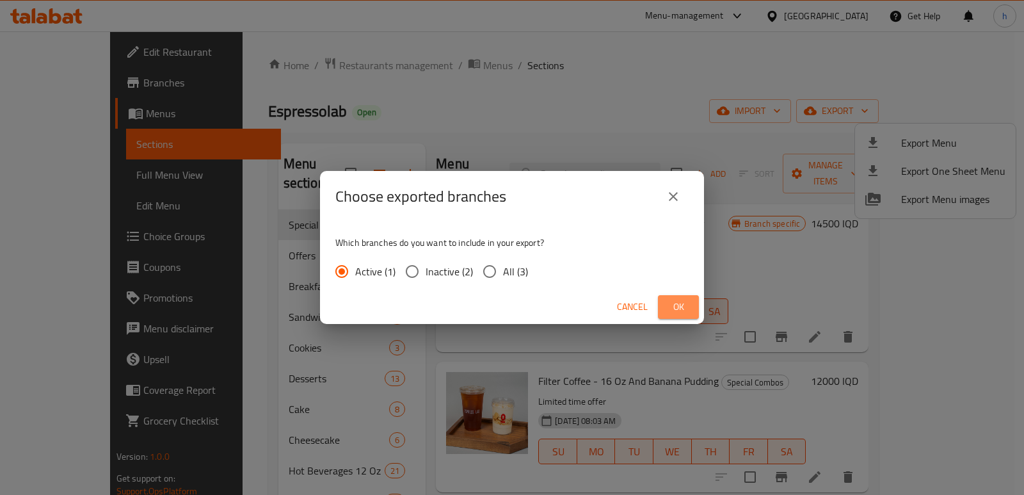
click at [674, 307] on span "Ok" at bounding box center [678, 307] width 20 height 16
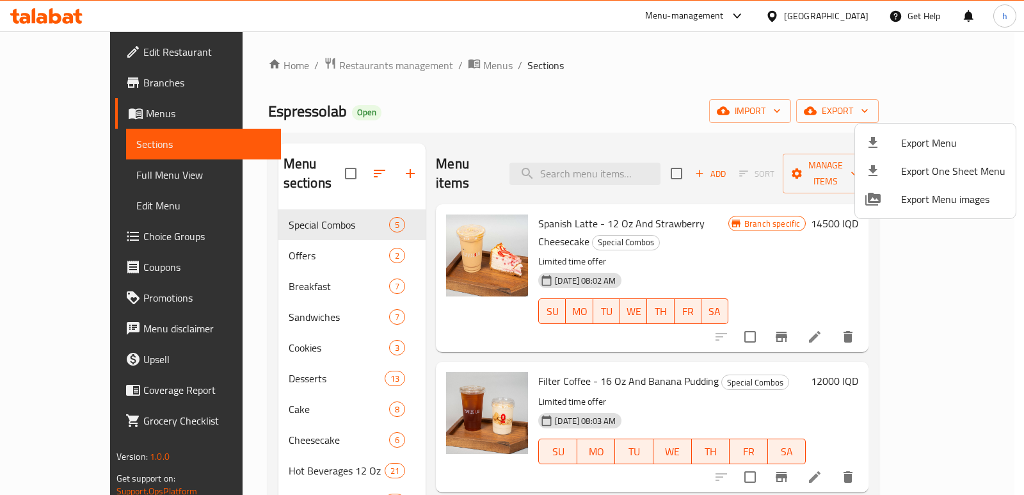
click at [666, 81] on div at bounding box center [512, 247] width 1024 height 495
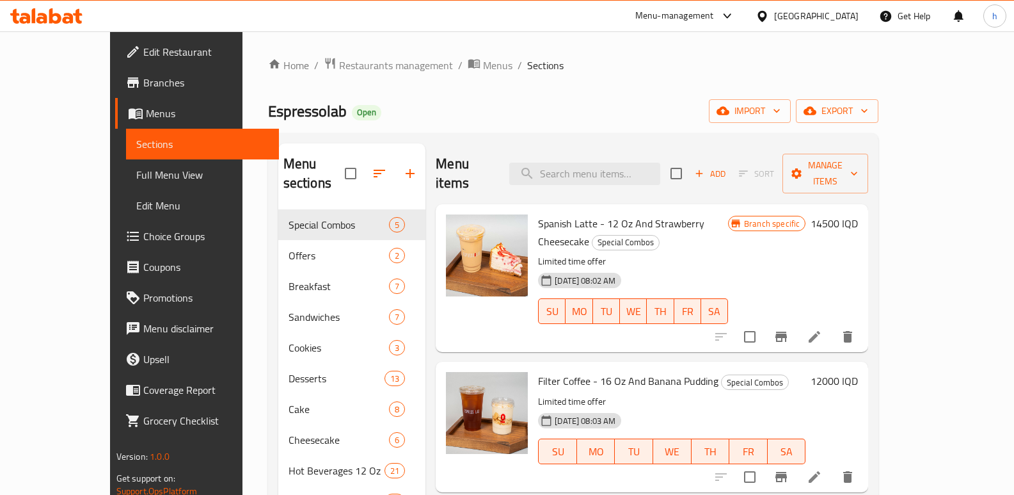
click at [72, 13] on icon at bounding box center [46, 15] width 72 height 15
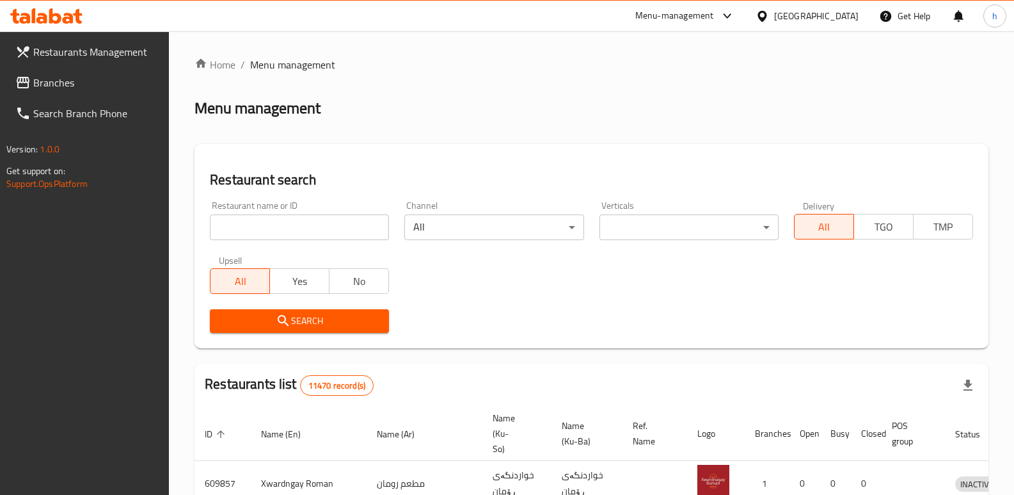
click at [69, 86] on span "Branches" at bounding box center [96, 82] width 126 height 15
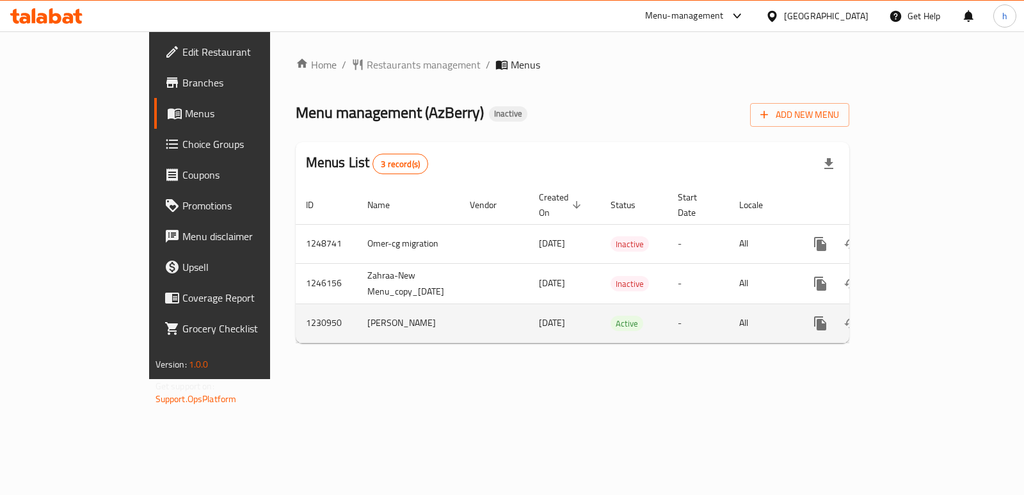
click at [918, 317] on icon "enhanced table" at bounding box center [913, 323] width 12 height 12
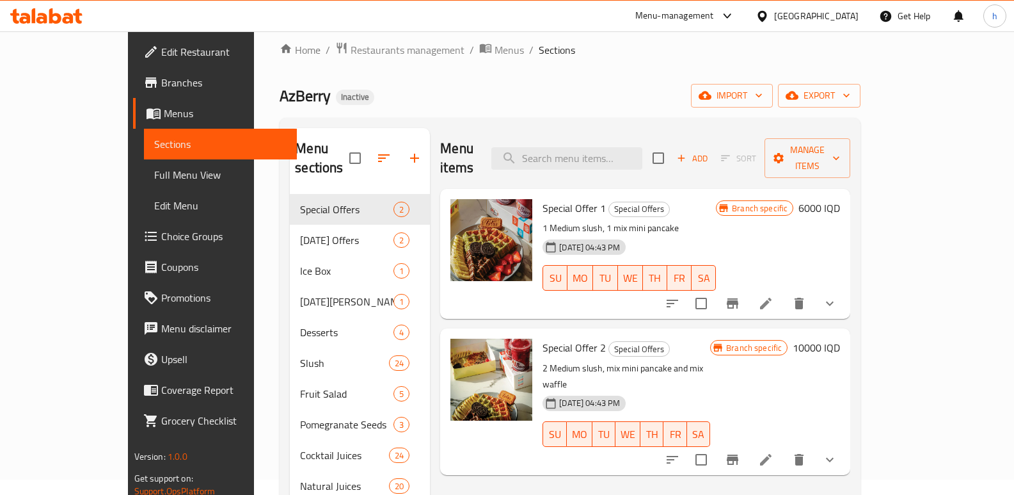
scroll to position [15, 0]
click at [164, 107] on span "Menus" at bounding box center [226, 113] width 124 height 15
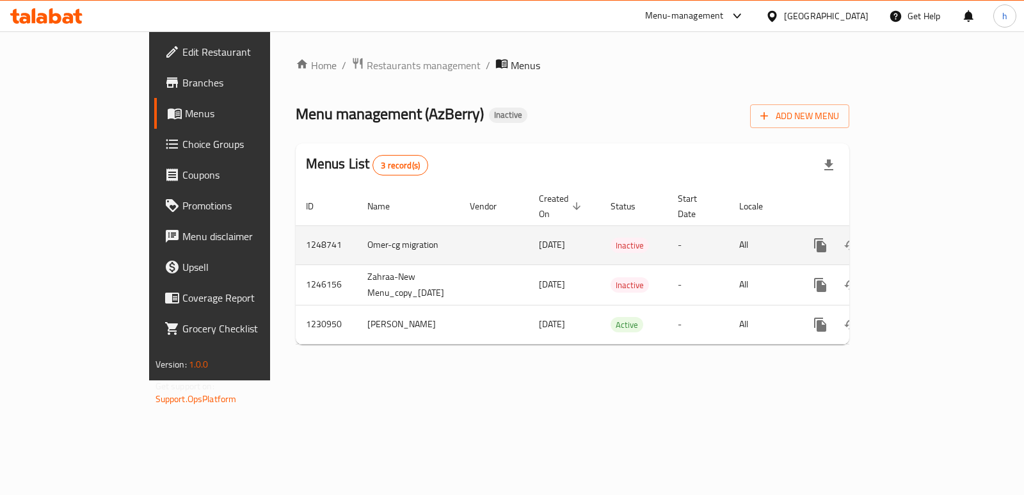
click at [918, 239] on icon "enhanced table" at bounding box center [913, 245] width 12 height 12
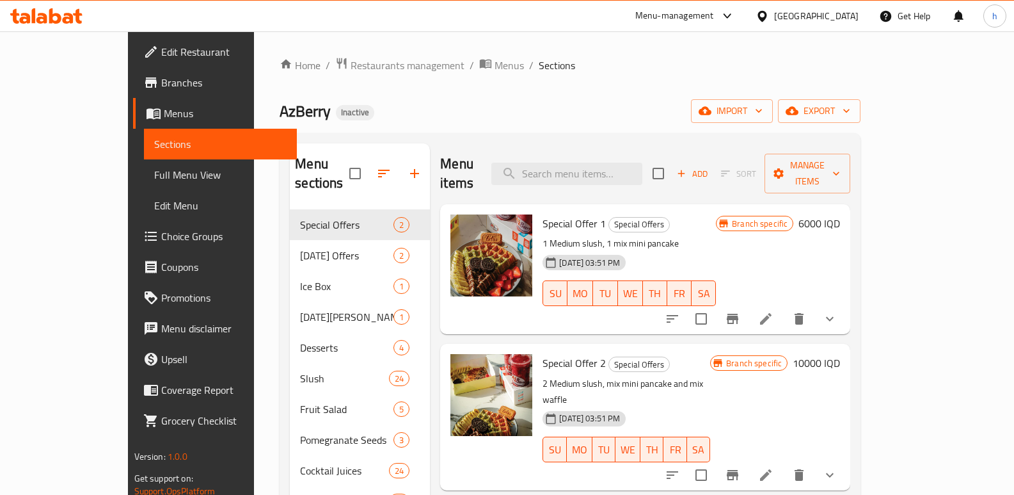
click at [164, 112] on span "Menus" at bounding box center [226, 113] width 124 height 15
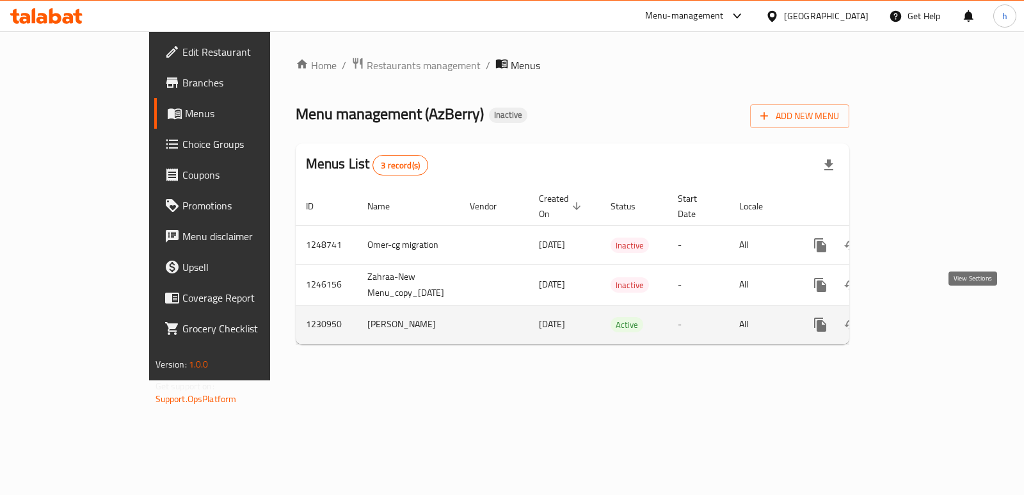
click at [920, 317] on icon "enhanced table" at bounding box center [912, 324] width 15 height 15
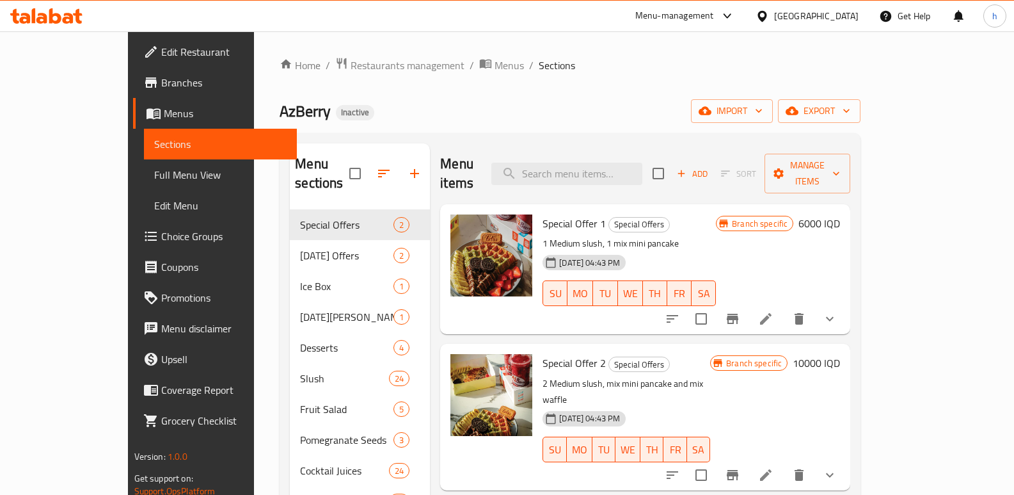
drag, startPoint x: 403, startPoint y: 355, endPoint x: 132, endPoint y: 38, distance: 416.2
click at [430, 355] on div "Menu items Add Sort Manage items Special Offer 1 Special Offers 1 Medium slush,…" at bounding box center [640, 390] width 420 height 495
click at [616, 163] on input "search" at bounding box center [566, 174] width 151 height 22
paste input "كوكتيل ازبيري"
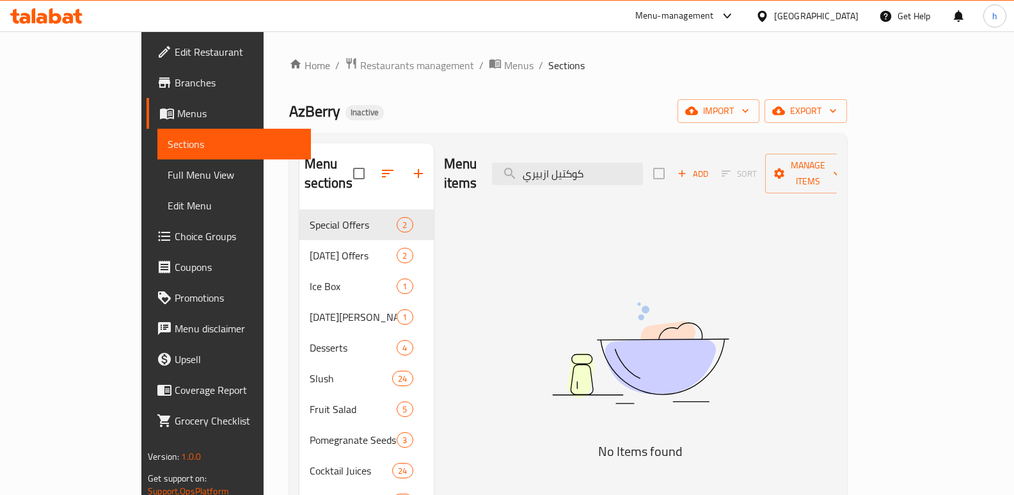
type input "كوكتيل ازبيري"
click at [175, 85] on span "Branches" at bounding box center [238, 82] width 126 height 15
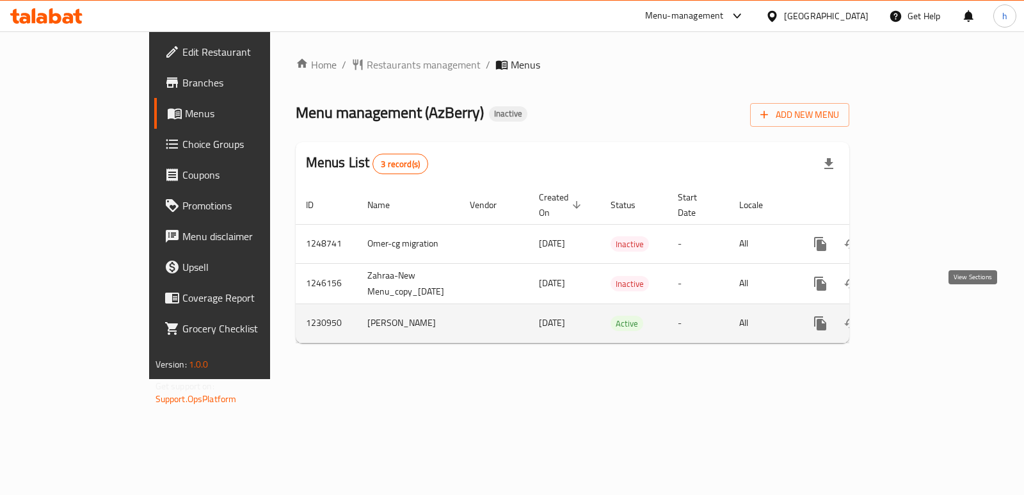
click at [920, 315] on icon "enhanced table" at bounding box center [912, 322] width 15 height 15
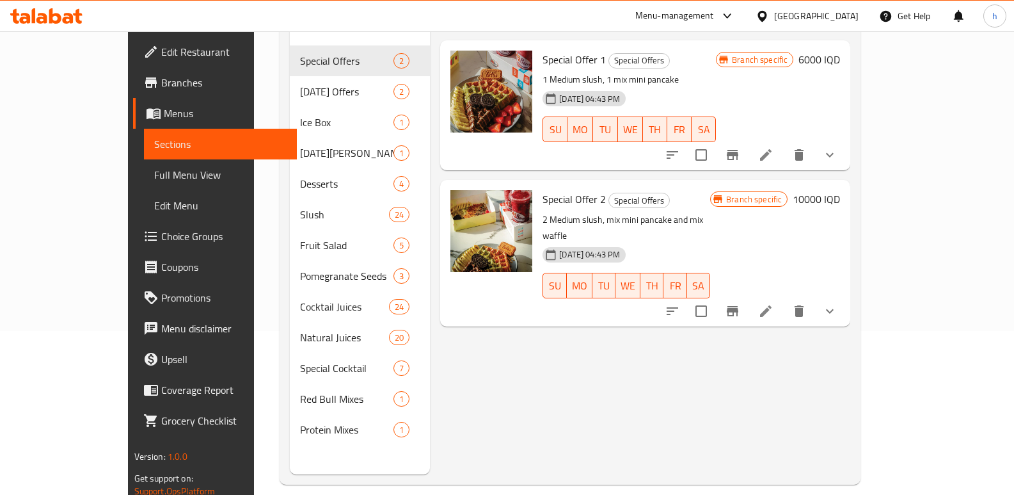
scroll to position [164, 0]
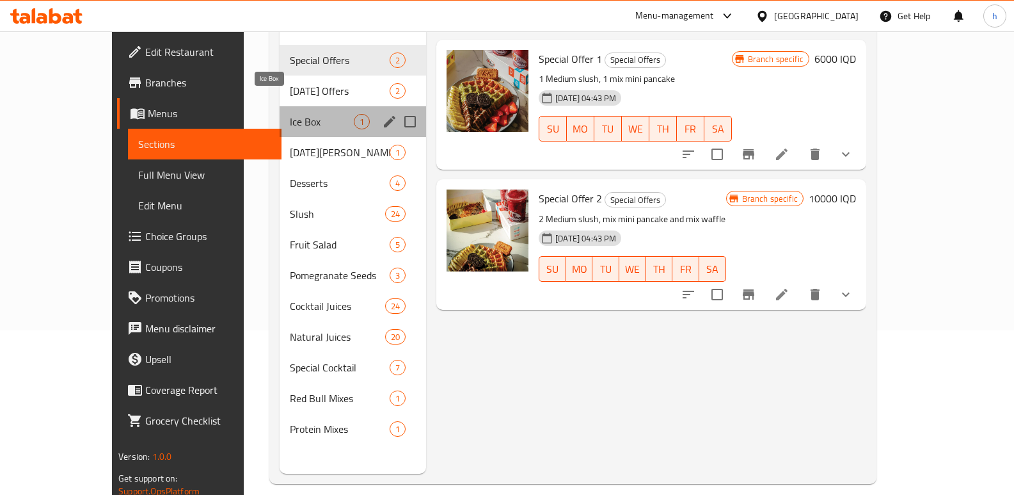
click at [290, 114] on span "Ice Box" at bounding box center [322, 121] width 64 height 15
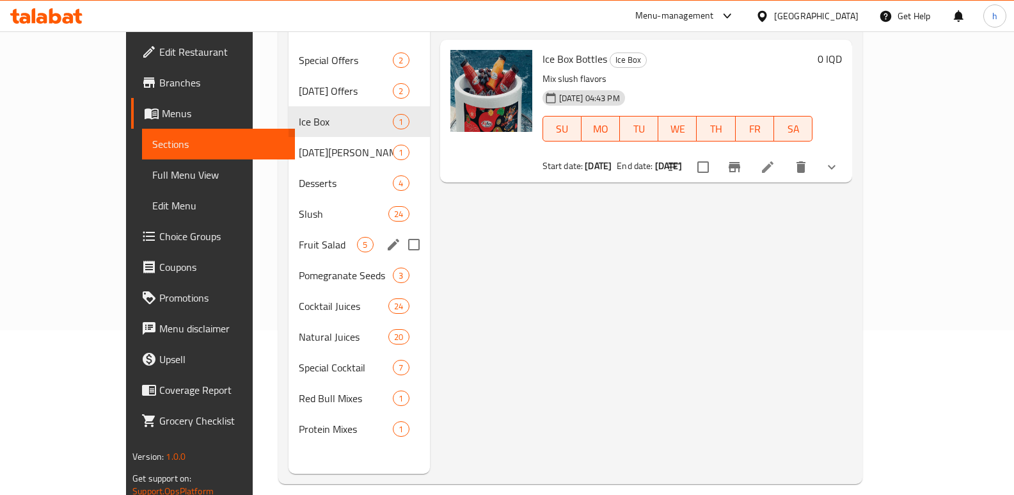
click at [299, 237] on span "Fruit Salad" at bounding box center [328, 244] width 58 height 15
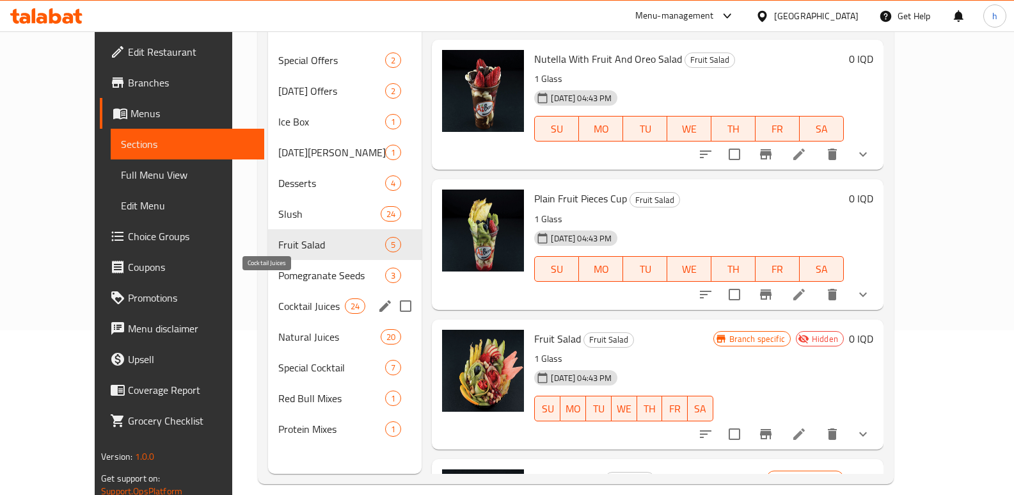
click at [278, 298] on span "Cocktail Juices" at bounding box center [311, 305] width 67 height 15
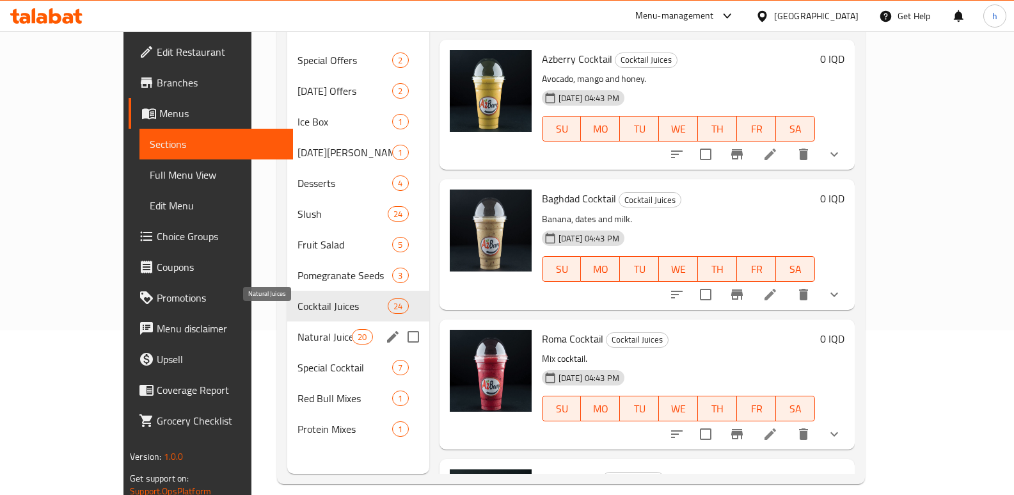
click at [298, 329] on span "Natural Juices" at bounding box center [325, 336] width 54 height 15
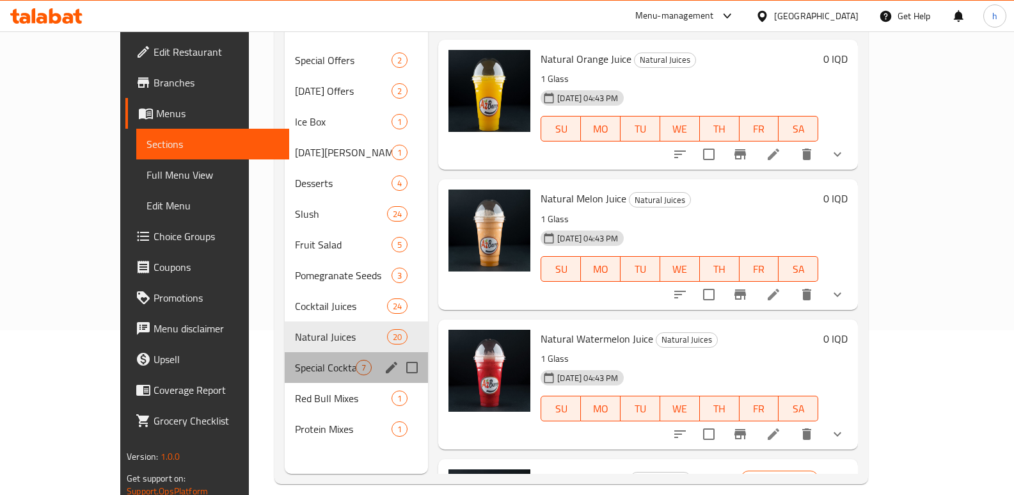
click at [285, 357] on div "Special Cocktail 7" at bounding box center [356, 367] width 143 height 31
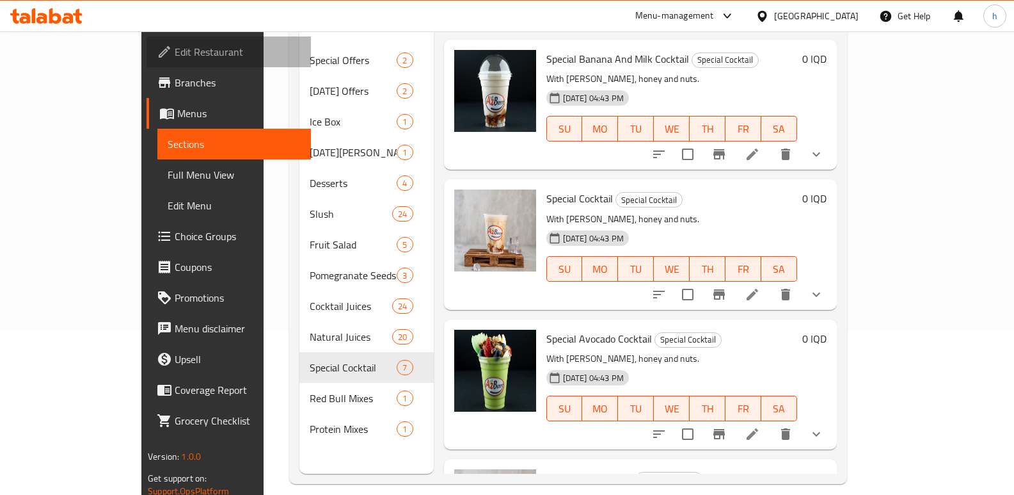
click at [175, 49] on span "Edit Restaurant" at bounding box center [238, 51] width 126 height 15
